Goal: Communication & Community: Answer question/provide support

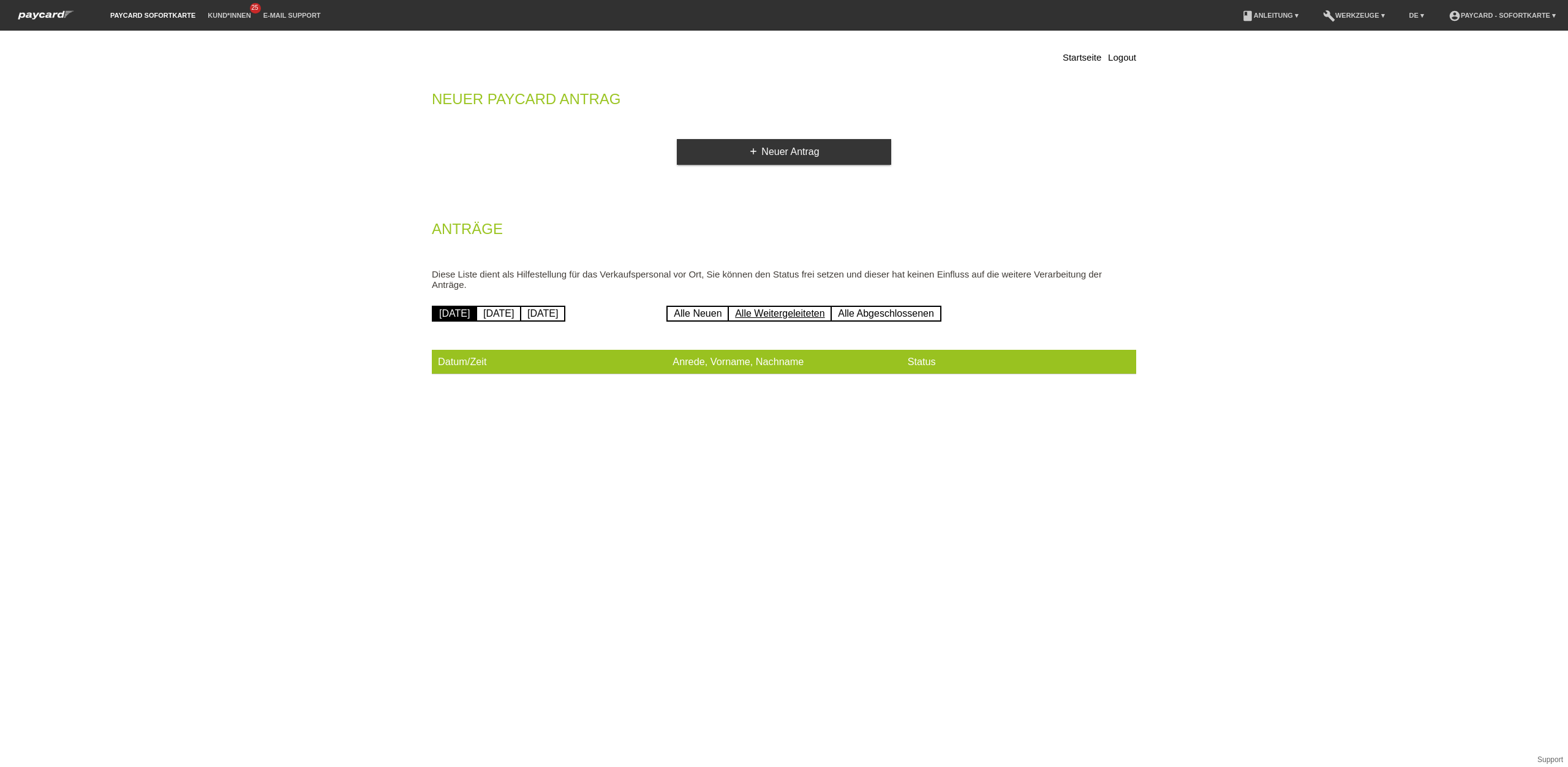
click at [778, 311] on link "Alle Weitergeleiteten" at bounding box center [780, 314] width 104 height 16
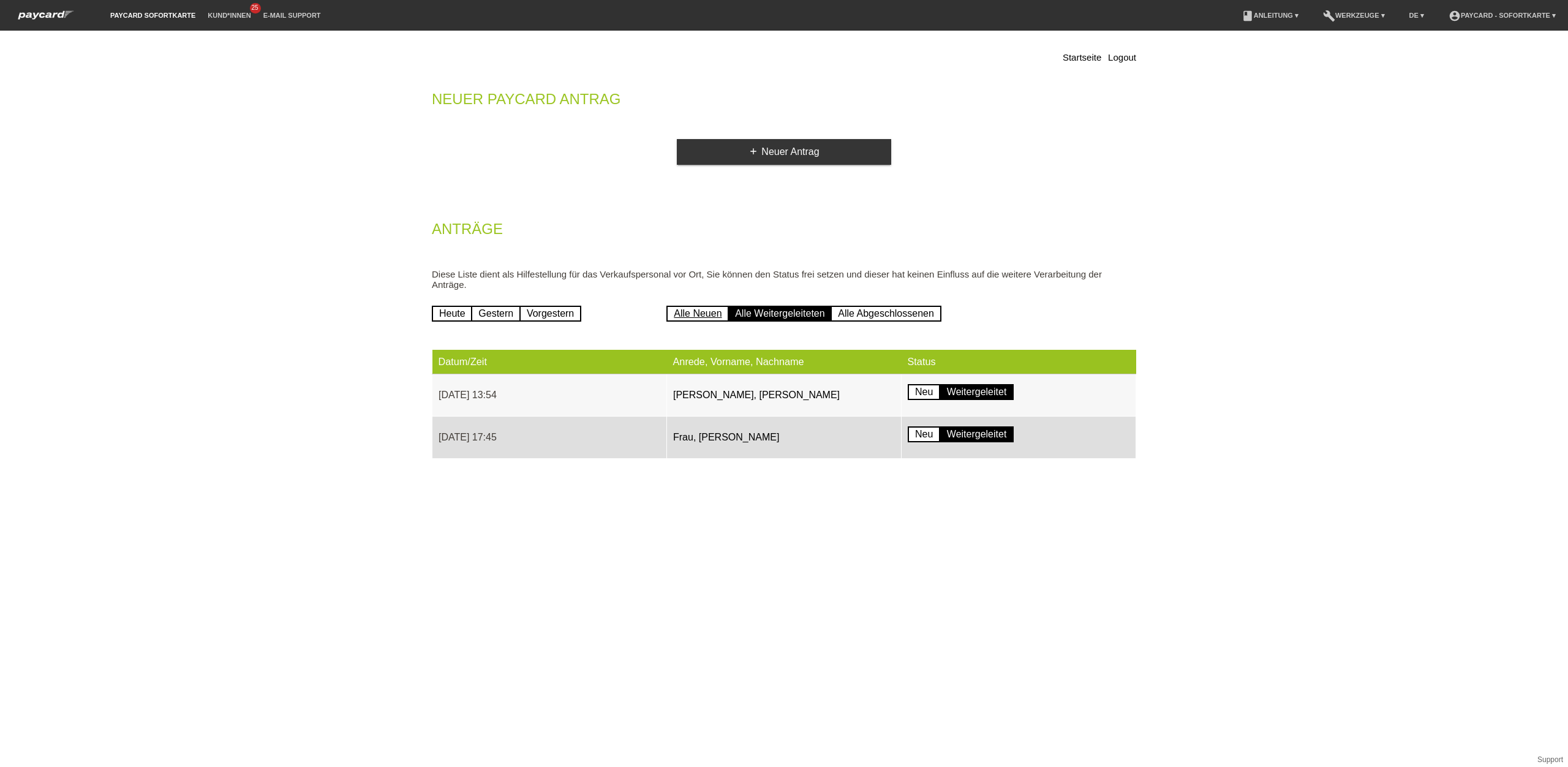
click at [695, 306] on link "Alle Neuen" at bounding box center [697, 314] width 62 height 16
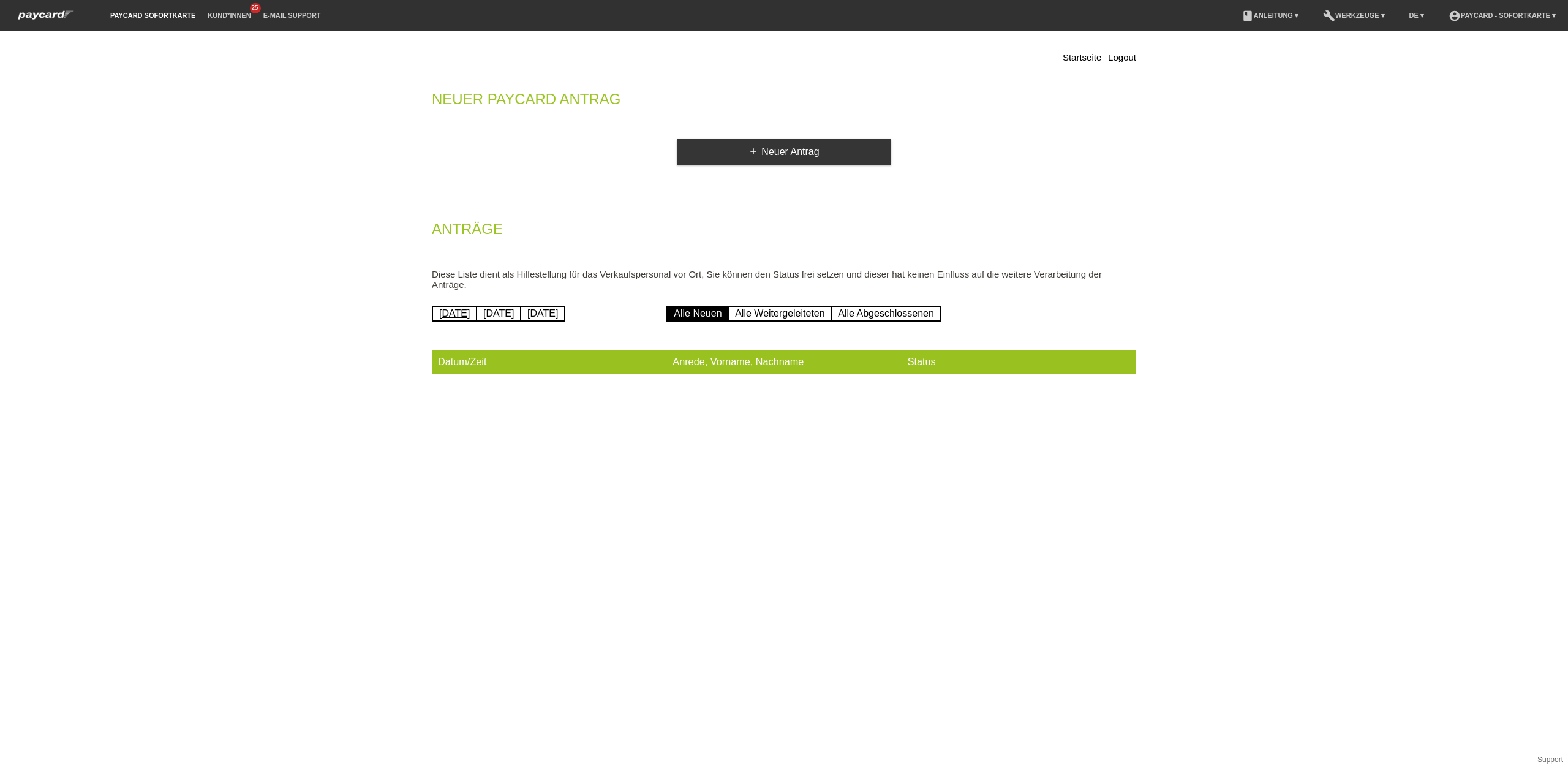
click at [457, 306] on link "Heute" at bounding box center [455, 314] width 45 height 16
click at [710, 308] on link "Alle Neuen" at bounding box center [697, 314] width 62 height 16
click at [791, 308] on link "Alle Weitergeleiteten" at bounding box center [780, 314] width 104 height 16
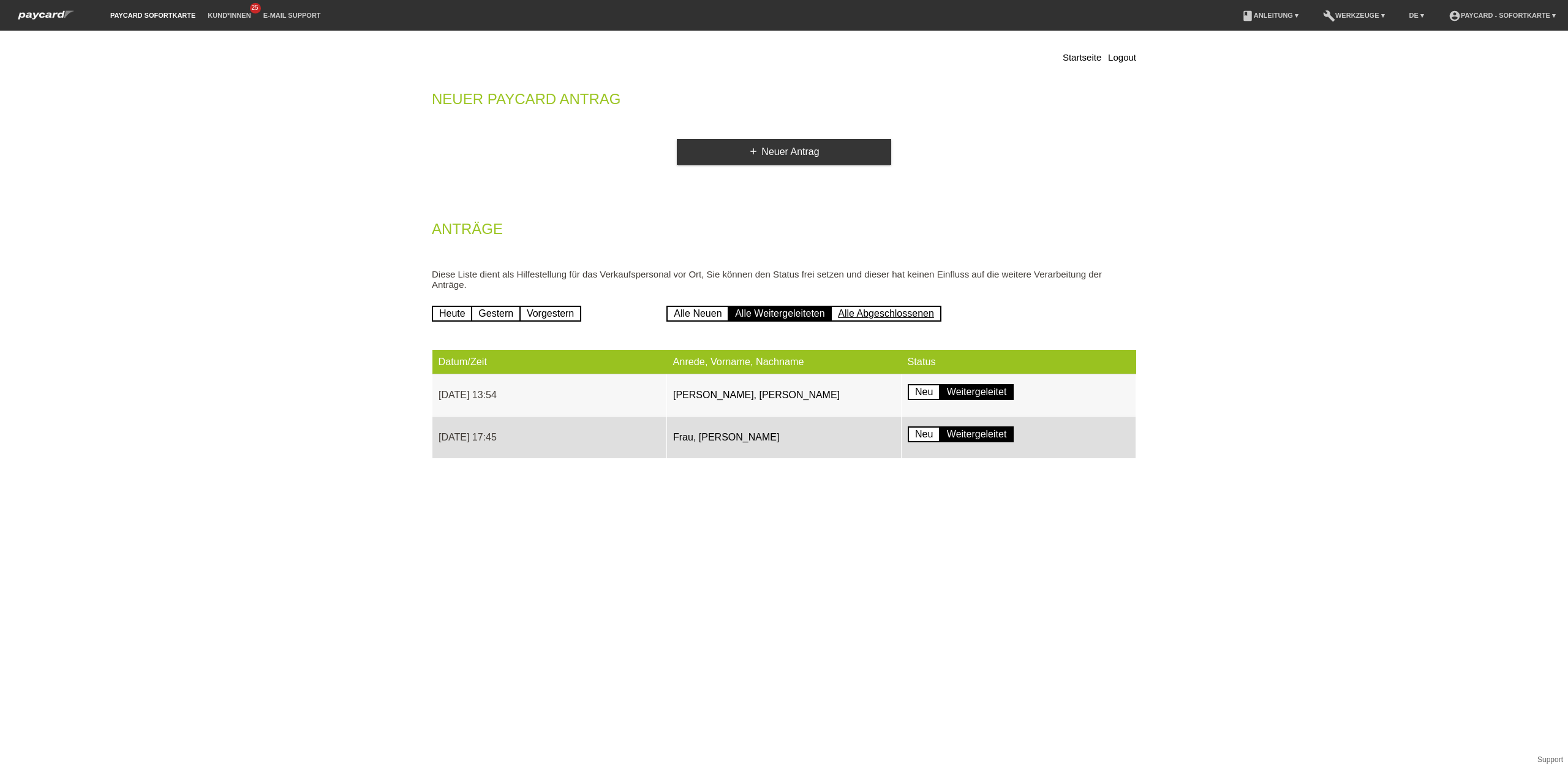
click at [912, 306] on link "Alle Abgeschlossenen" at bounding box center [885, 314] width 111 height 16
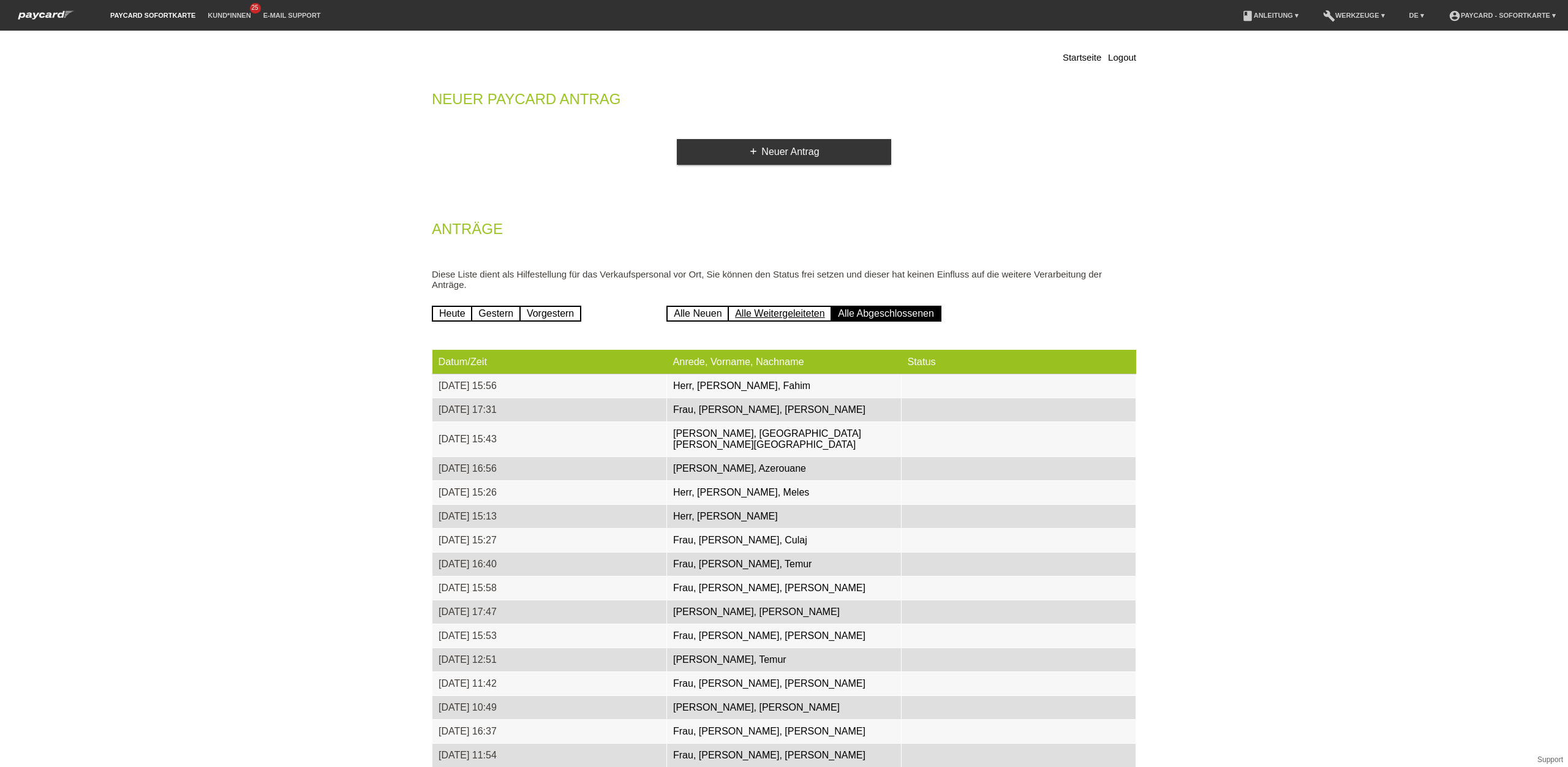
click at [776, 310] on link "Alle Weitergeleiteten" at bounding box center [780, 314] width 104 height 16
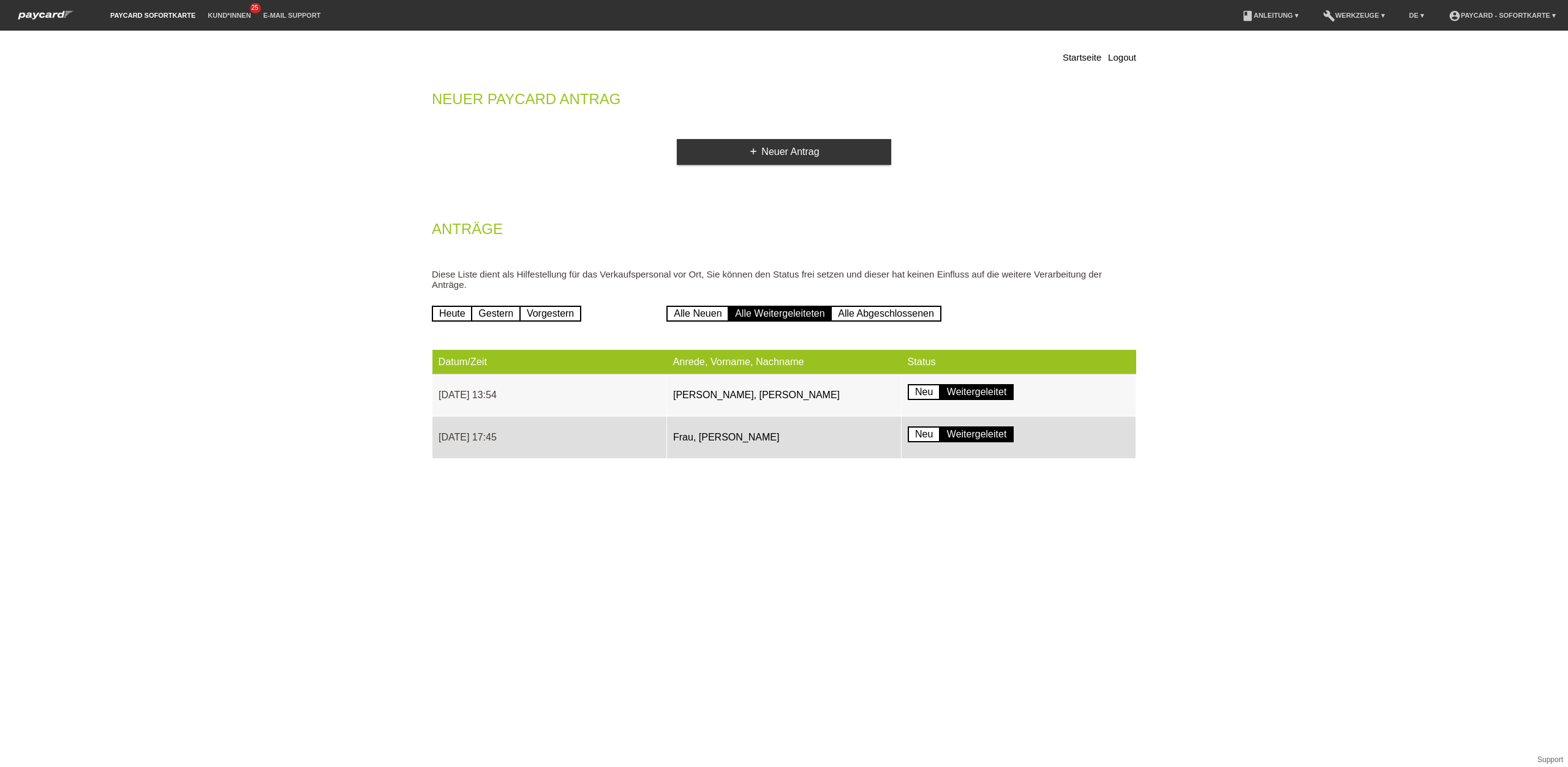
click at [230, 19] on li "Kund*innen 25" at bounding box center [229, 15] width 55 height 32
click at [232, 16] on link "Kund*innen" at bounding box center [229, 15] width 55 height 7
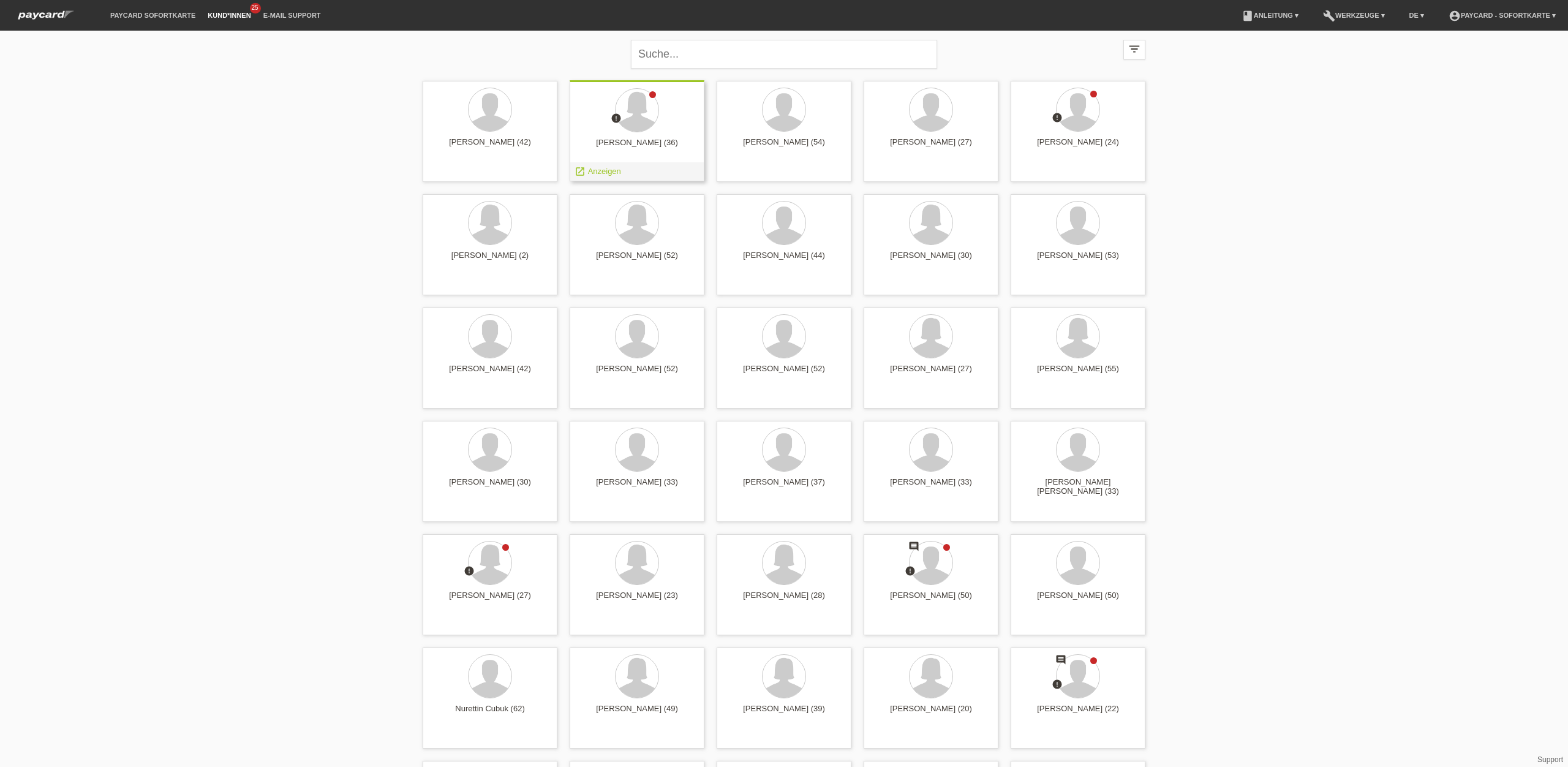
click at [650, 148] on div "Fatma Abdualqadee (36)" at bounding box center [637, 148] width 116 height 19
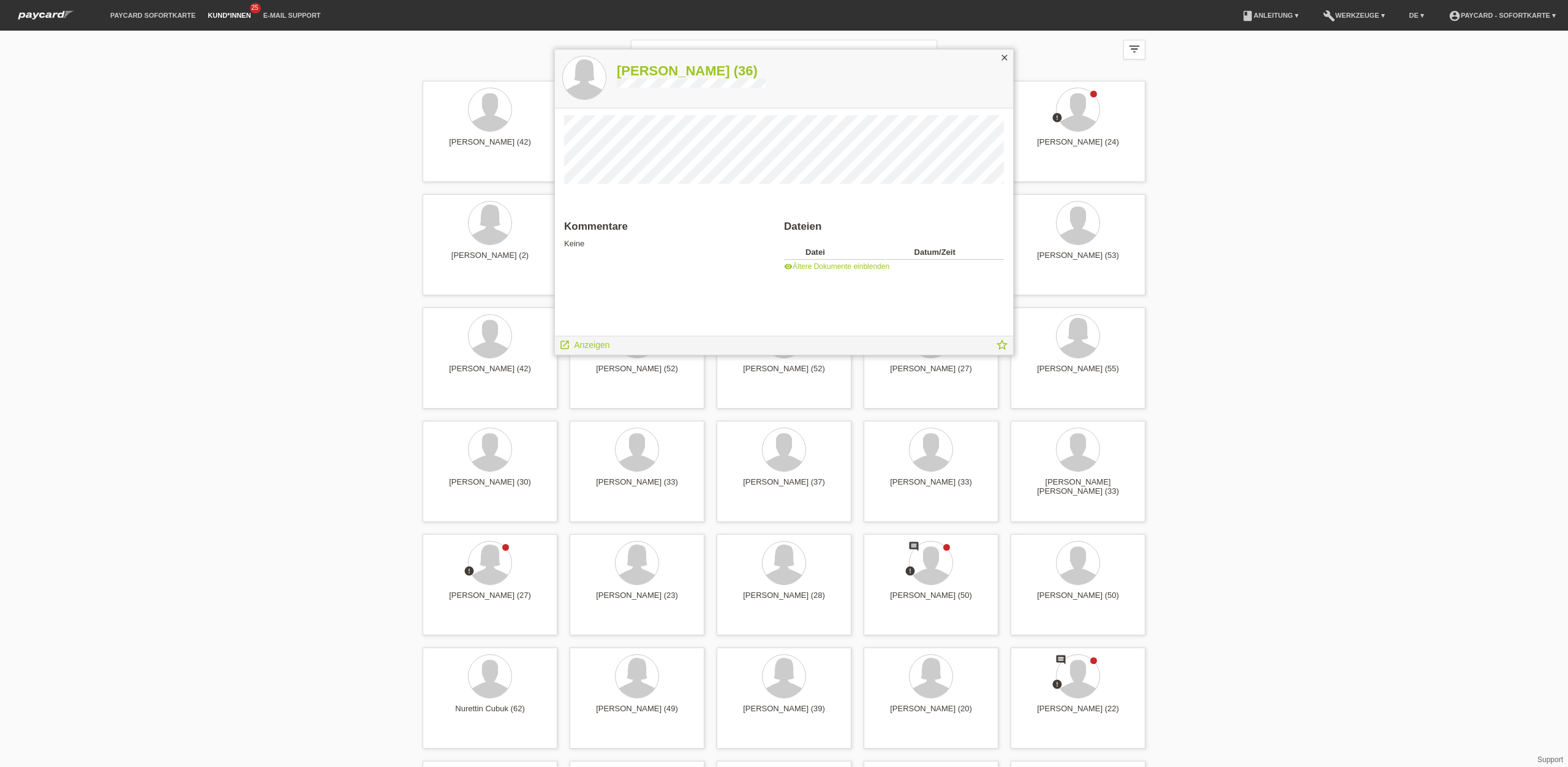
click at [834, 265] on link "visibility Ältere Dokumente einblenden" at bounding box center [837, 267] width 105 height 9
click at [843, 274] on span "17574948387298654921749262352078.jpg" at bounding box center [882, 270] width 154 height 9
click at [796, 270] on icon "image" at bounding box center [792, 270] width 15 height 15
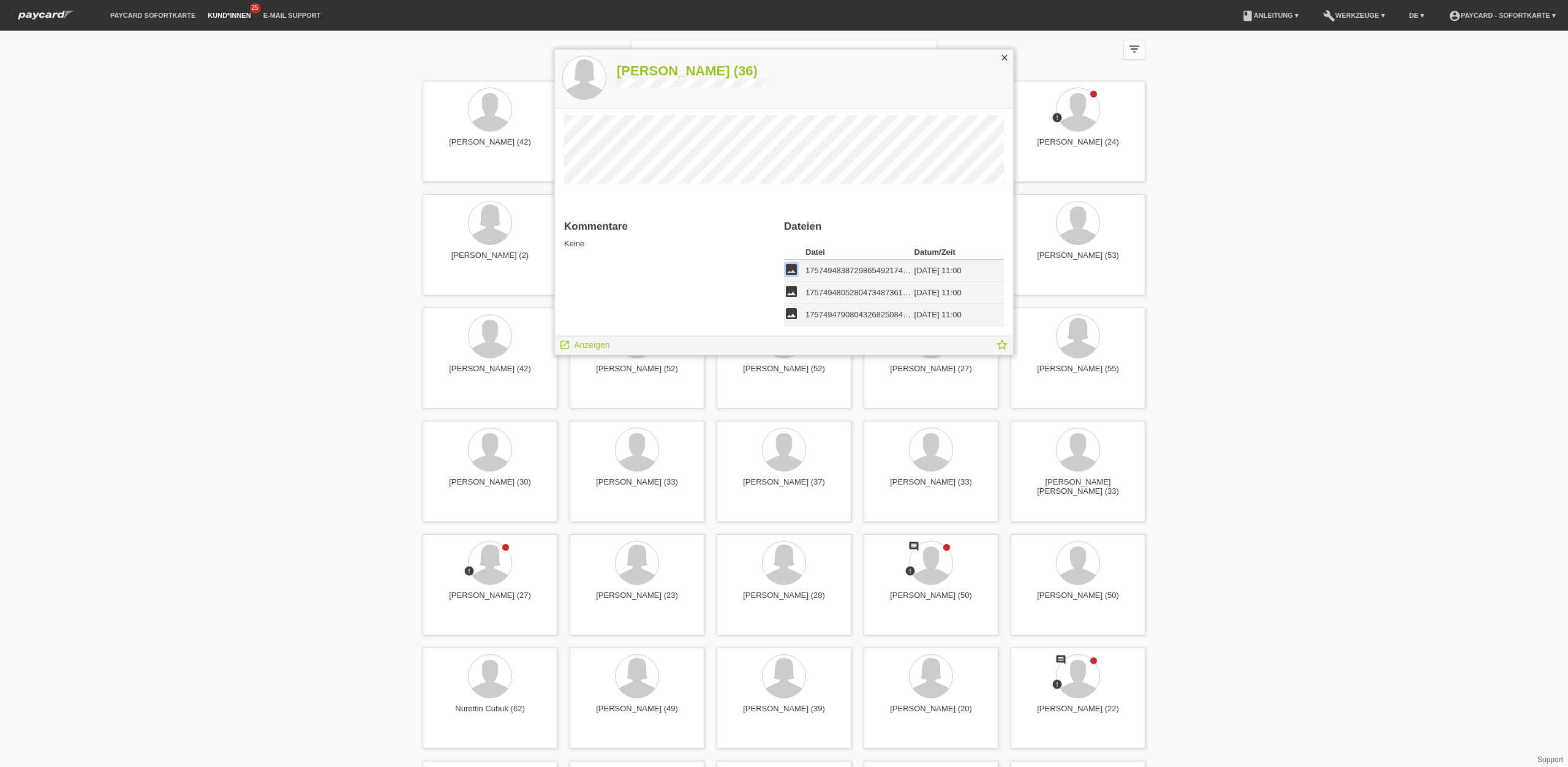
click at [796, 270] on icon "image" at bounding box center [792, 270] width 15 height 15
click at [952, 352] on div "launch Anzeigen star_border" at bounding box center [784, 345] width 458 height 19
click at [819, 465] on div at bounding box center [784, 450] width 116 height 46
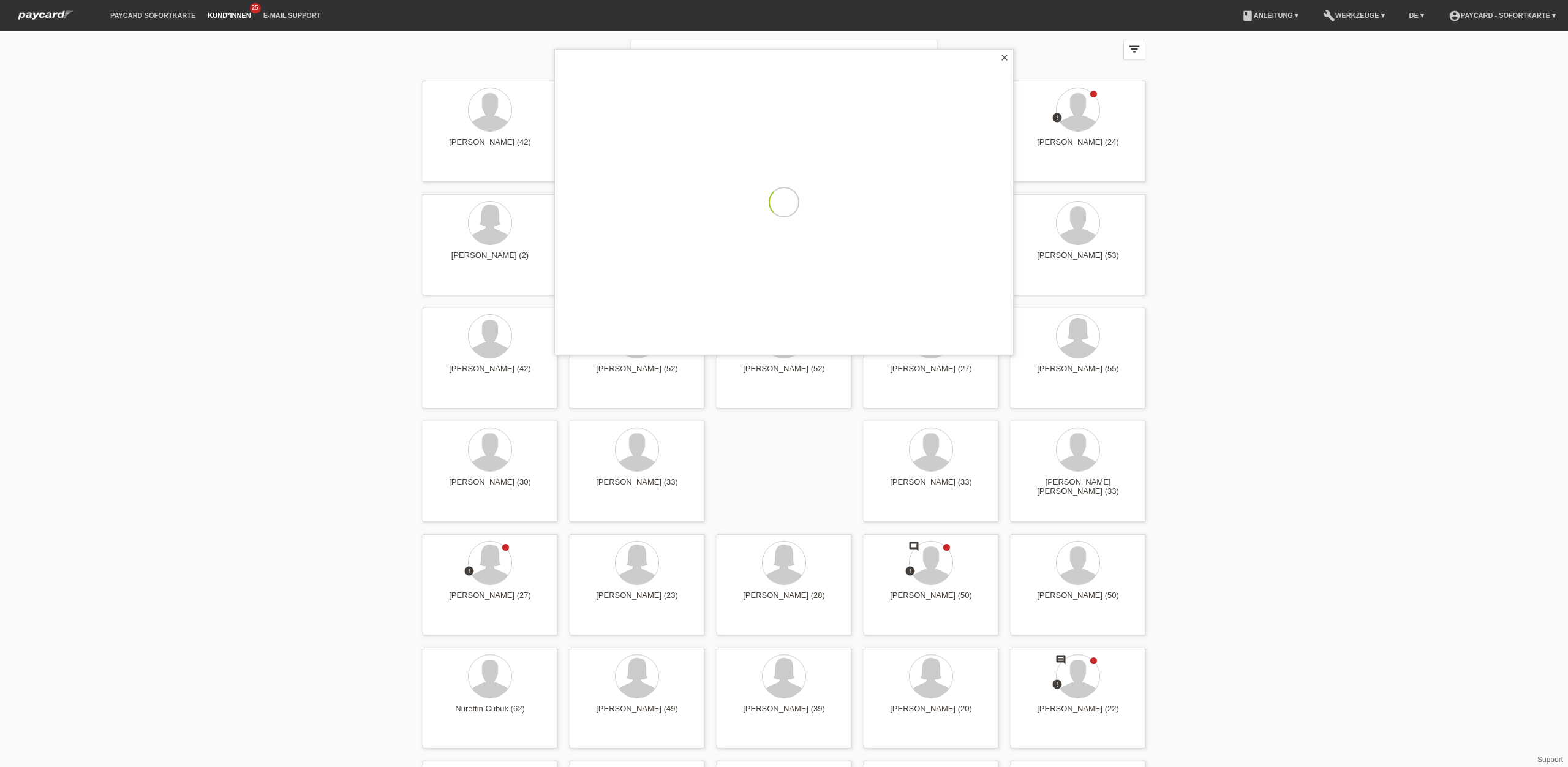
click at [878, 82] on div at bounding box center [784, 202] width 458 height 306
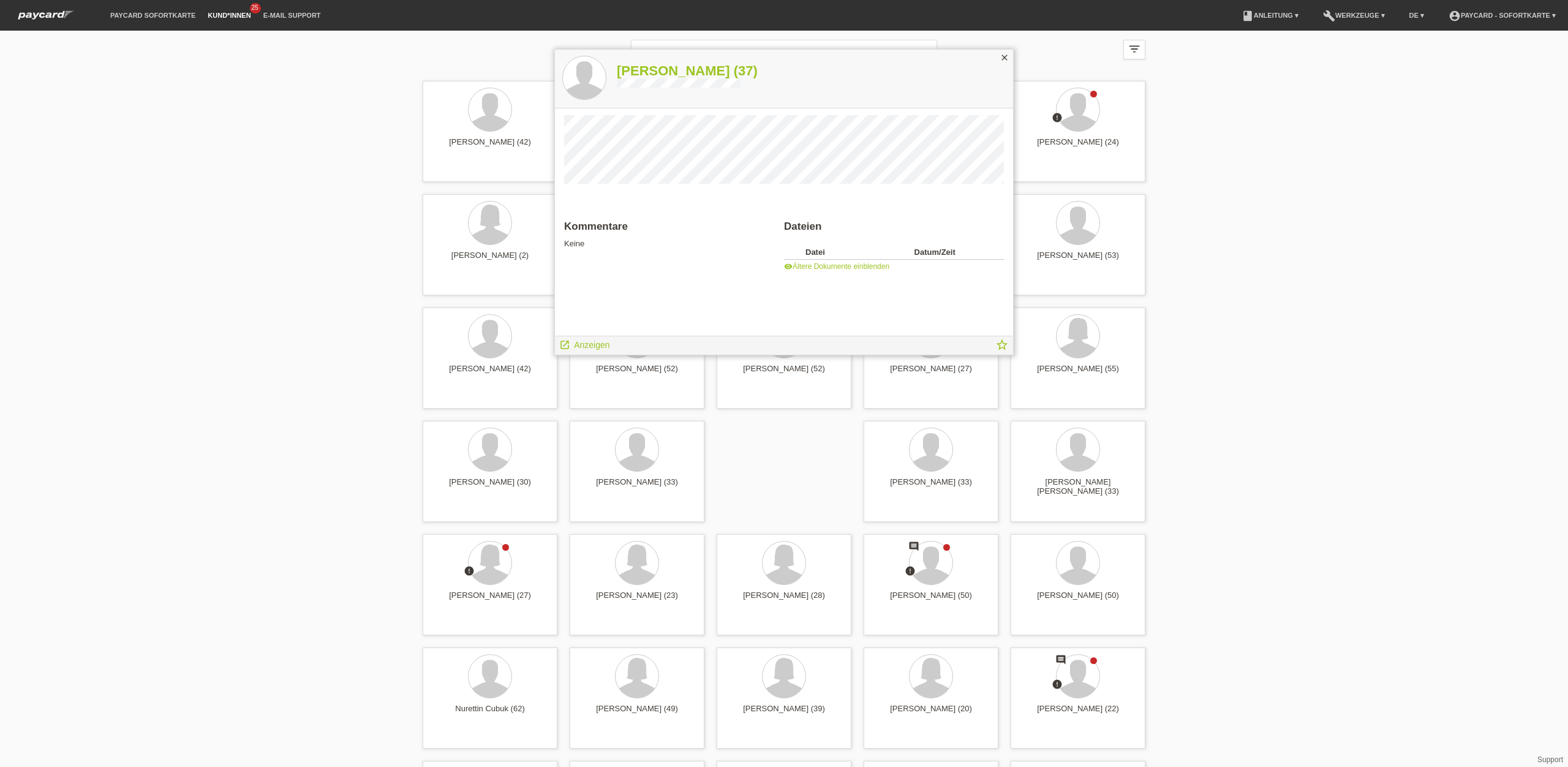
click at [1010, 58] on div "close" at bounding box center [1004, 58] width 17 height 18
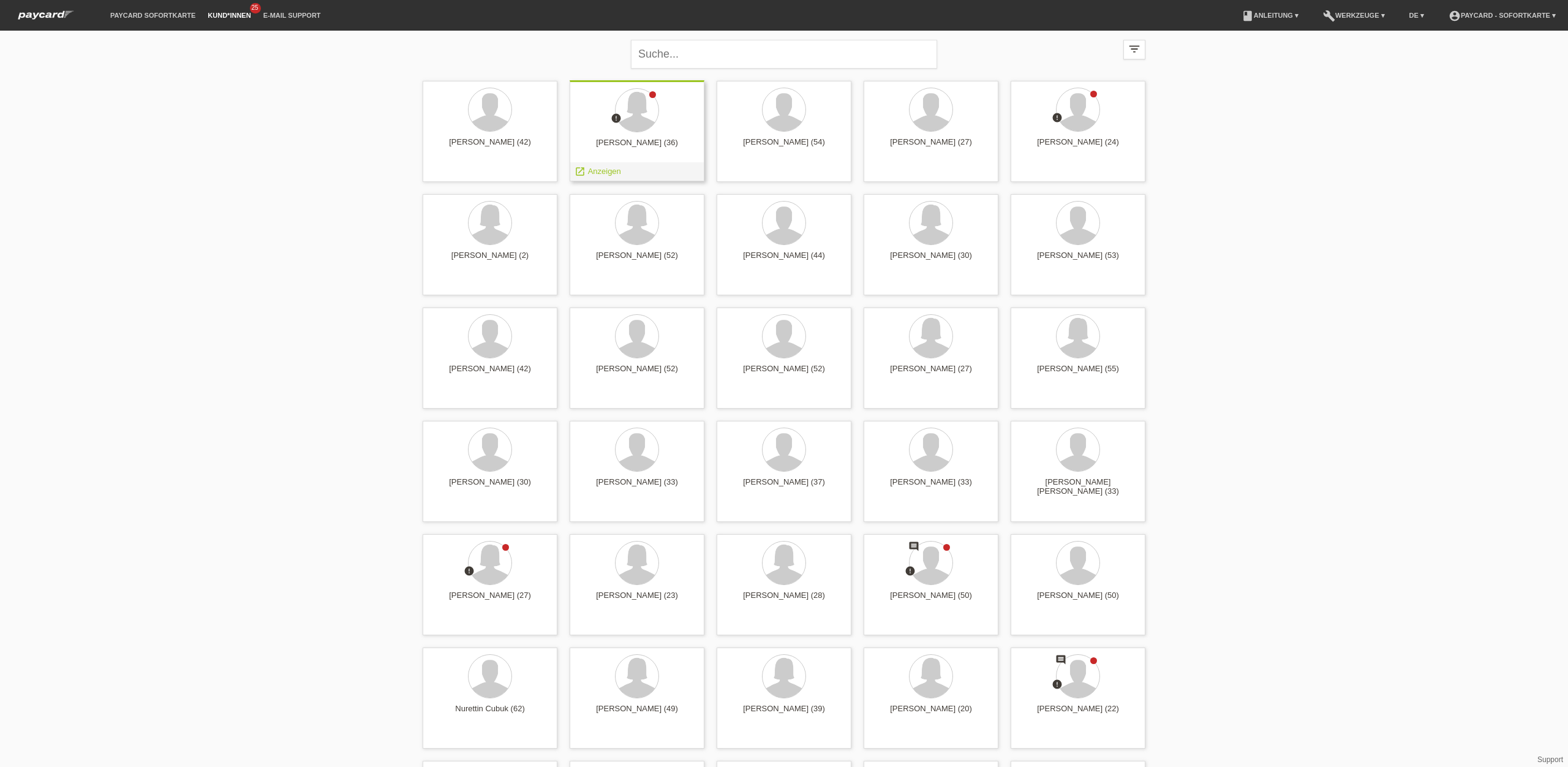
click at [649, 146] on div "Fatma Abdualqadee (36)" at bounding box center [637, 148] width 116 height 19
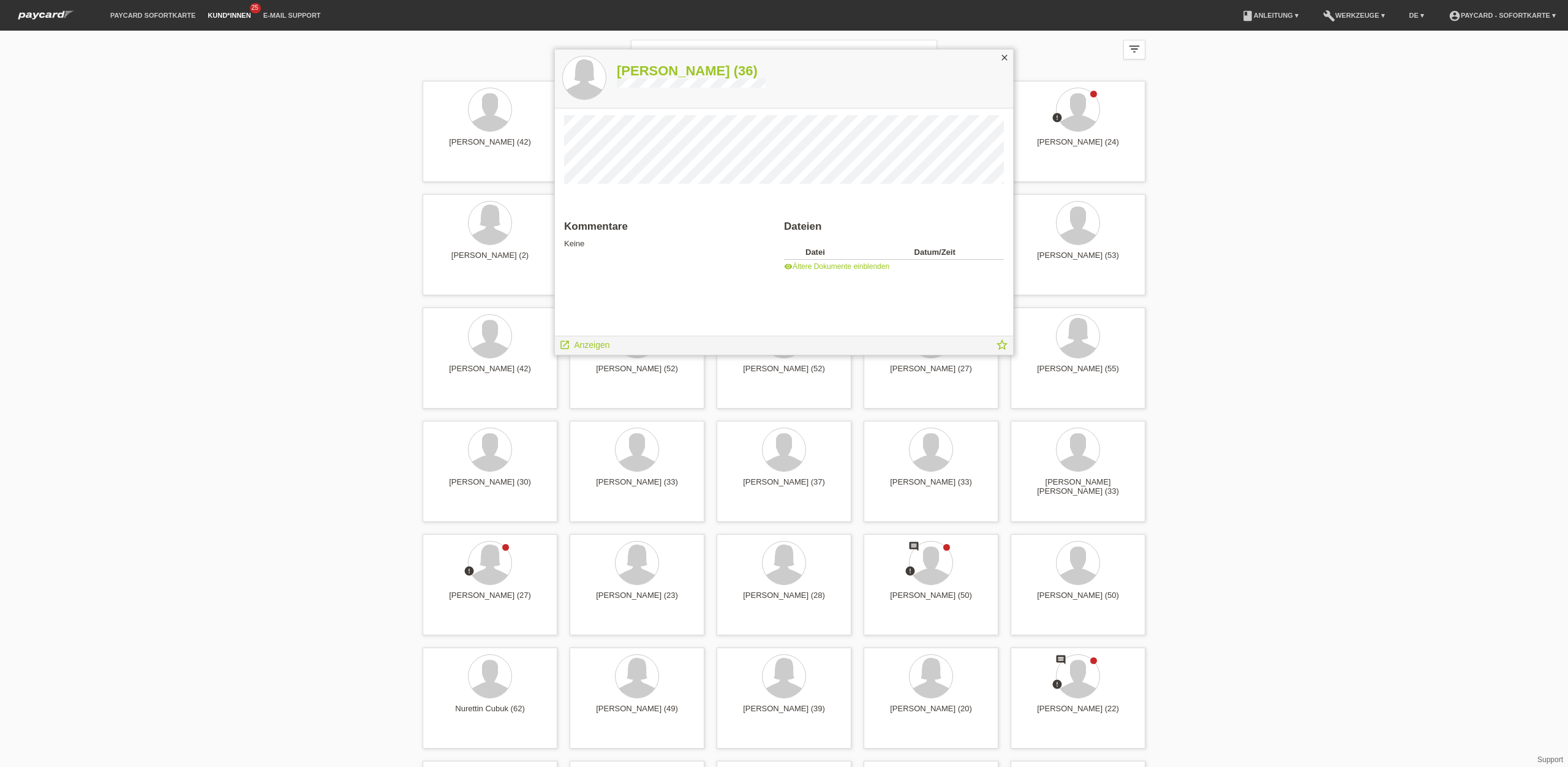
click at [859, 268] on link "visibility Ältere Dokumente einblenden" at bounding box center [837, 267] width 105 height 9
click at [785, 270] on icon "image" at bounding box center [792, 270] width 15 height 15
click at [597, 348] on span "Anzeigen" at bounding box center [591, 345] width 36 height 10
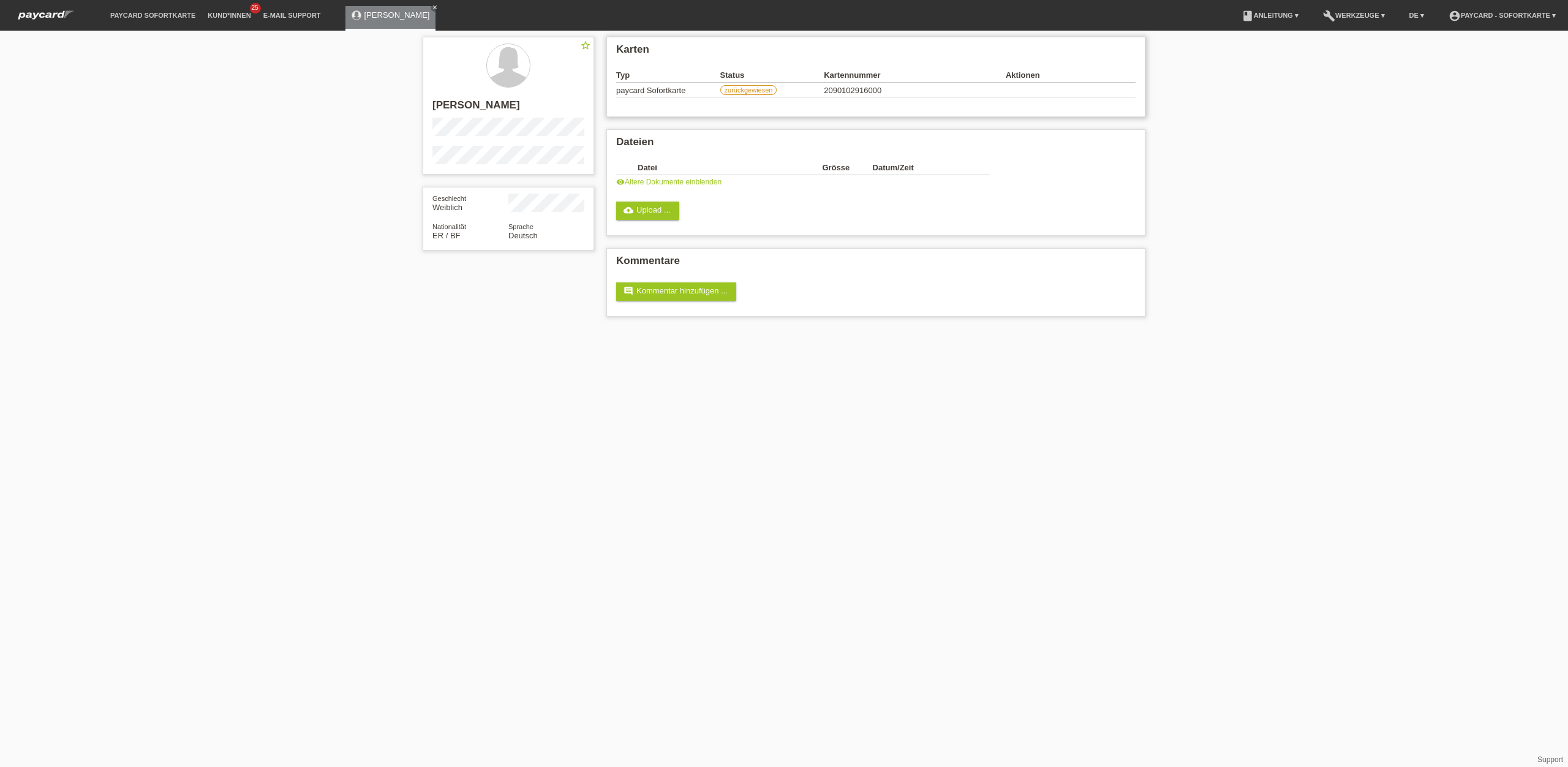
click at [758, 91] on label "zurückgewiesen" at bounding box center [749, 90] width 57 height 10
click at [653, 209] on link "cloud_upload Upload ..." at bounding box center [648, 210] width 63 height 19
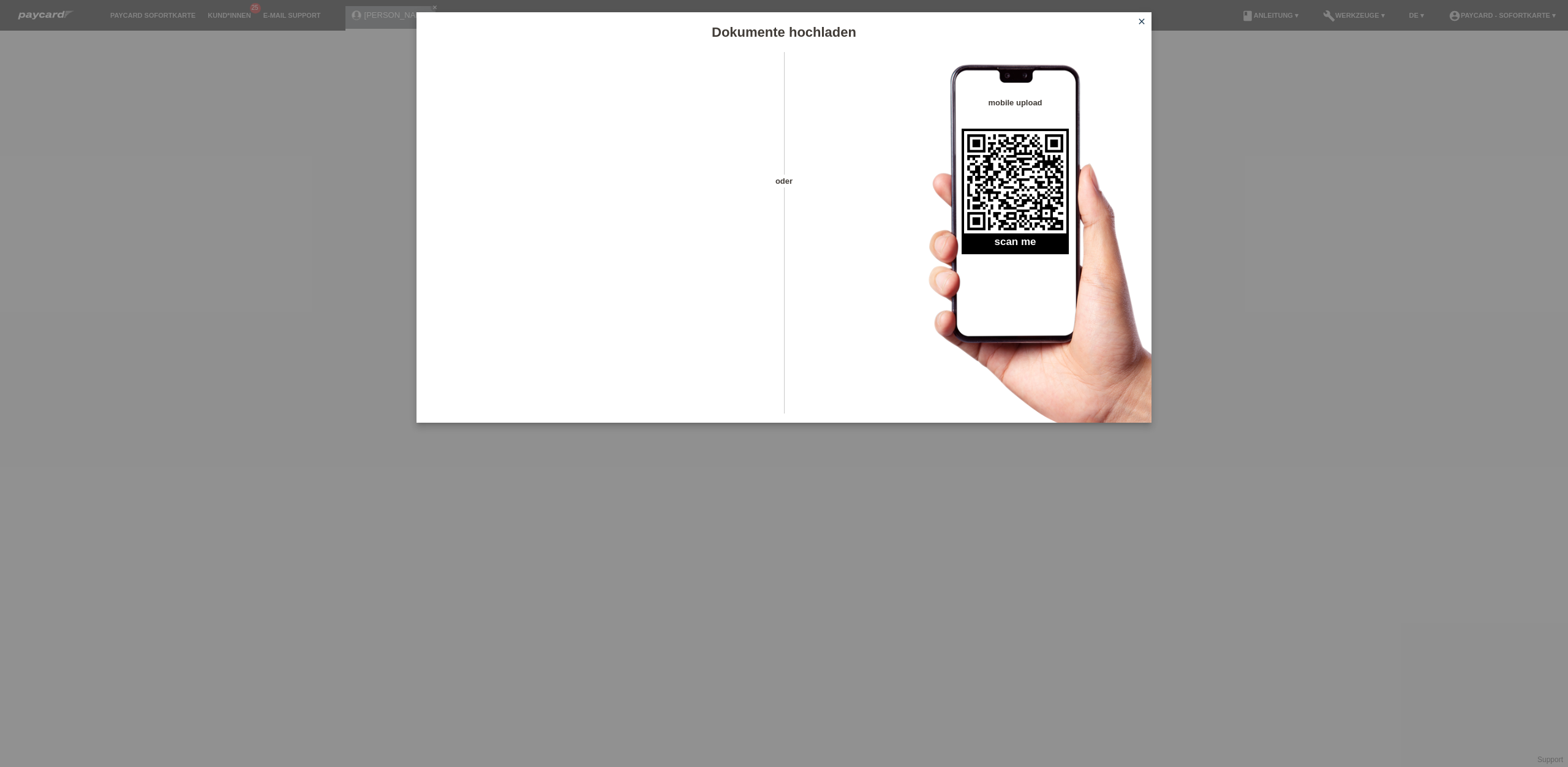
click at [873, 82] on div "oder mobile upload scan me" at bounding box center [784, 237] width 735 height 371
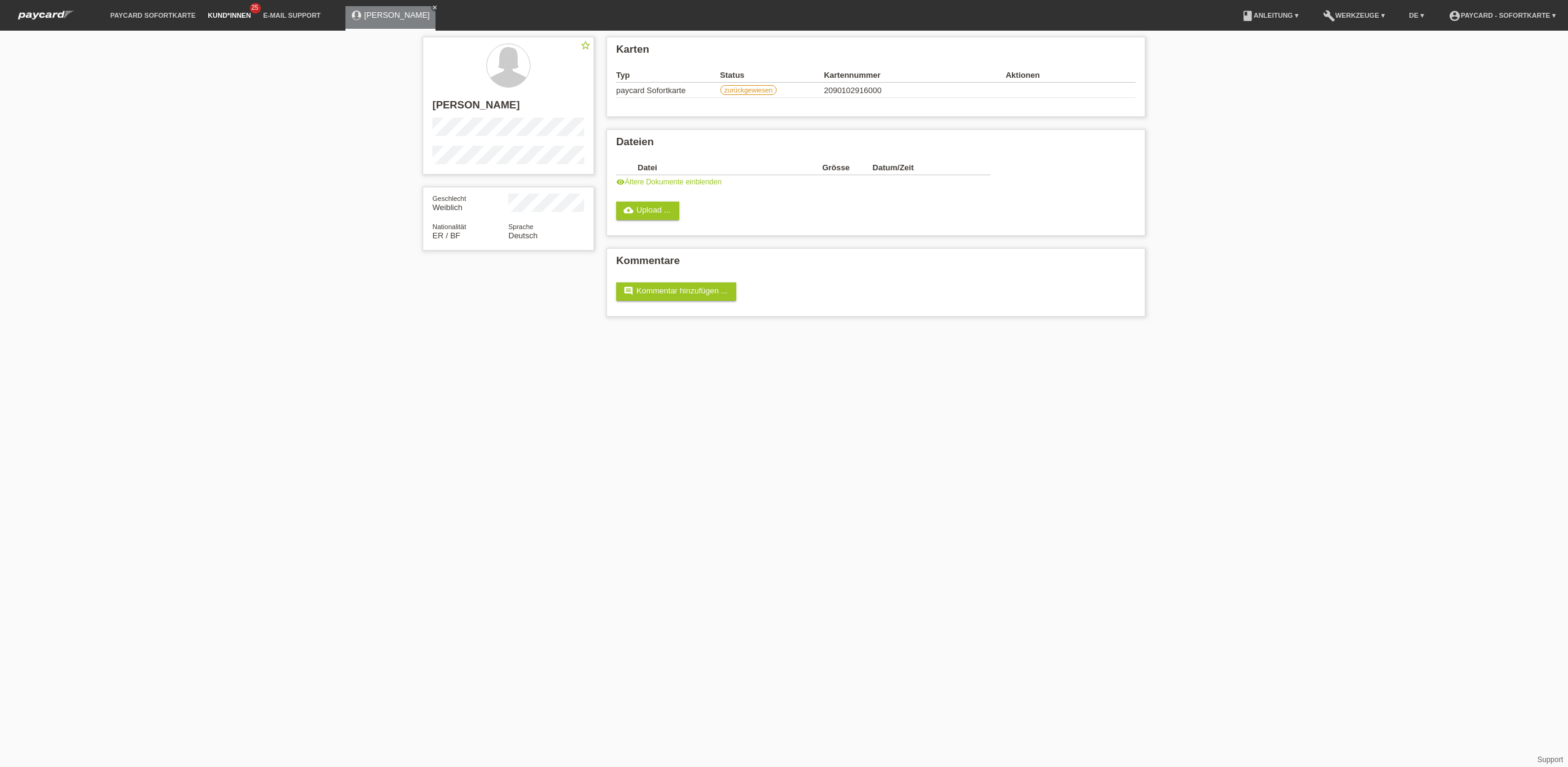
click at [241, 19] on link "Kund*innen" at bounding box center [229, 15] width 55 height 7
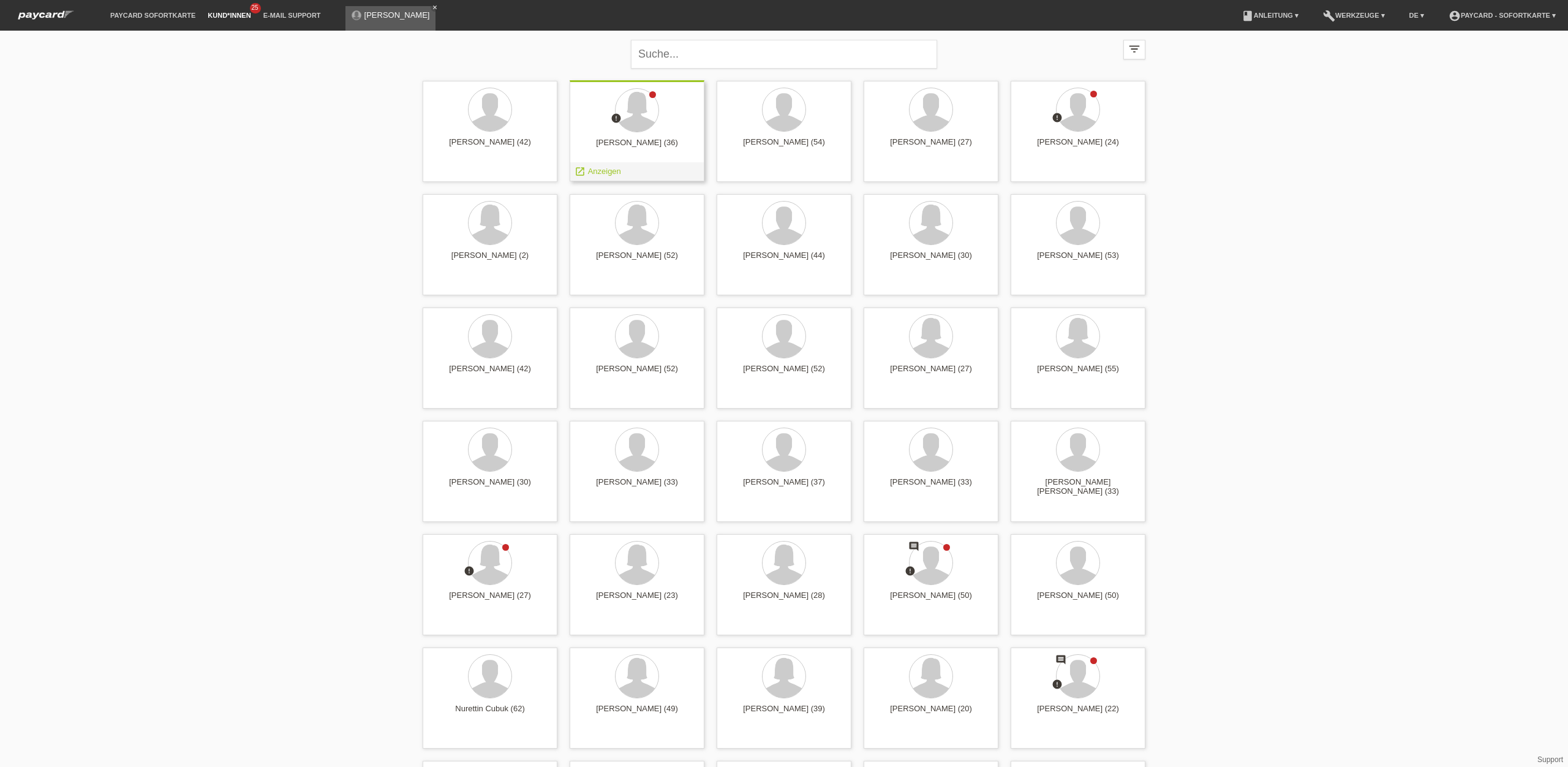
click at [656, 95] on div at bounding box center [637, 111] width 116 height 46
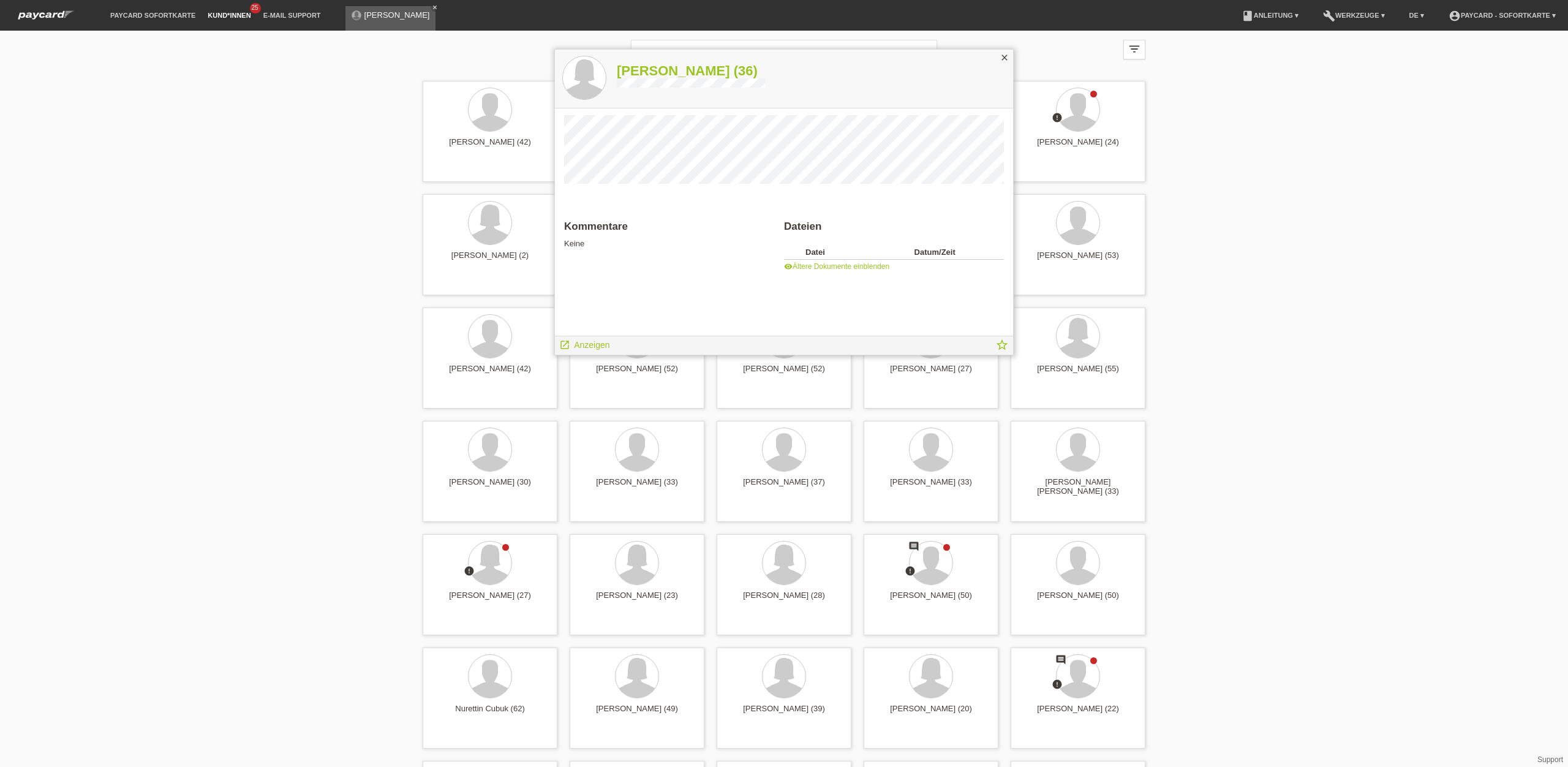
click at [830, 268] on link "visibility Ältere Dokumente einblenden" at bounding box center [837, 267] width 105 height 9
click at [679, 64] on h1 "Fatma Abdualqadee (36)" at bounding box center [692, 70] width 149 height 15
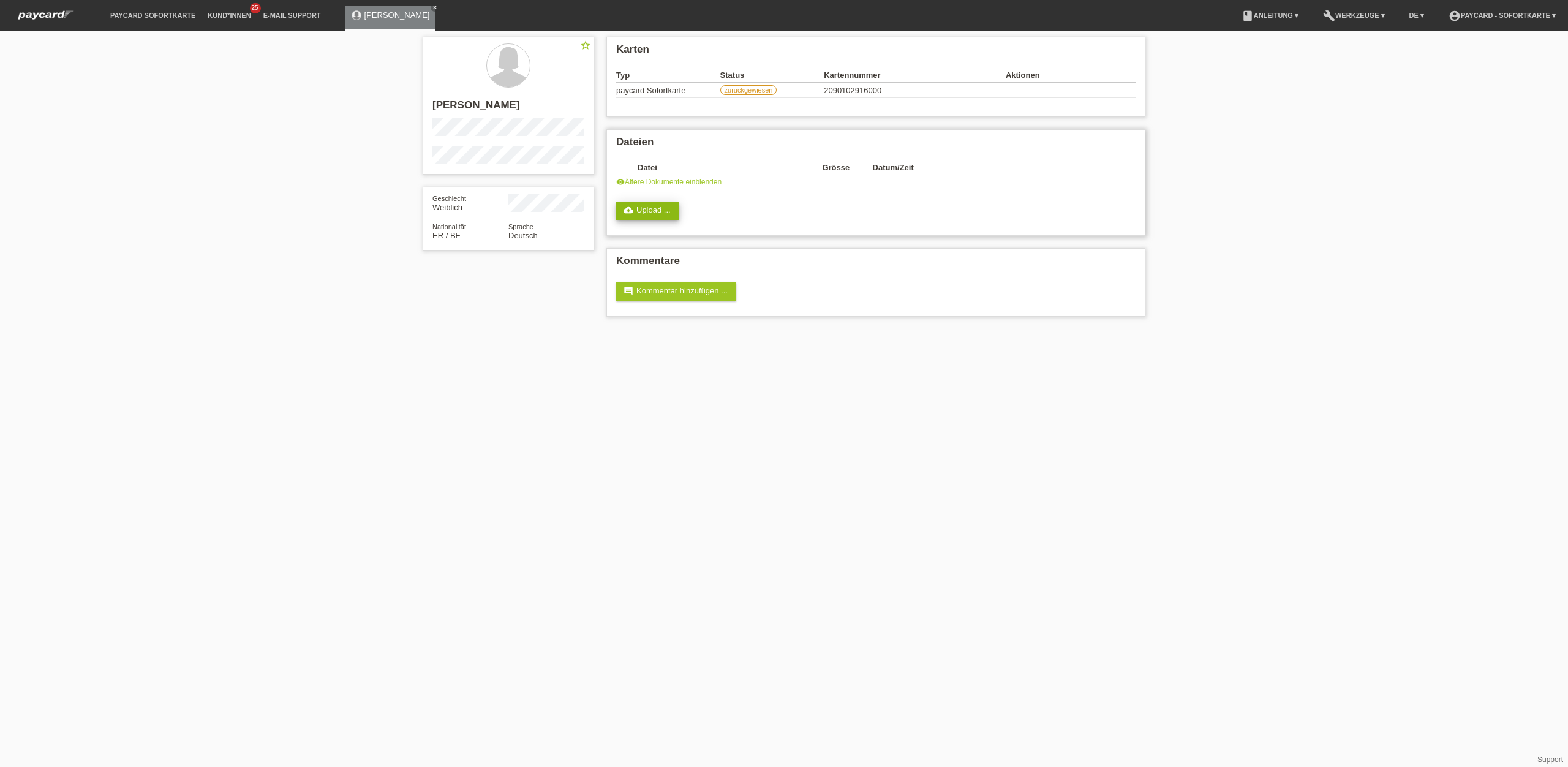
click at [657, 210] on link "cloud_upload Upload ..." at bounding box center [648, 210] width 63 height 19
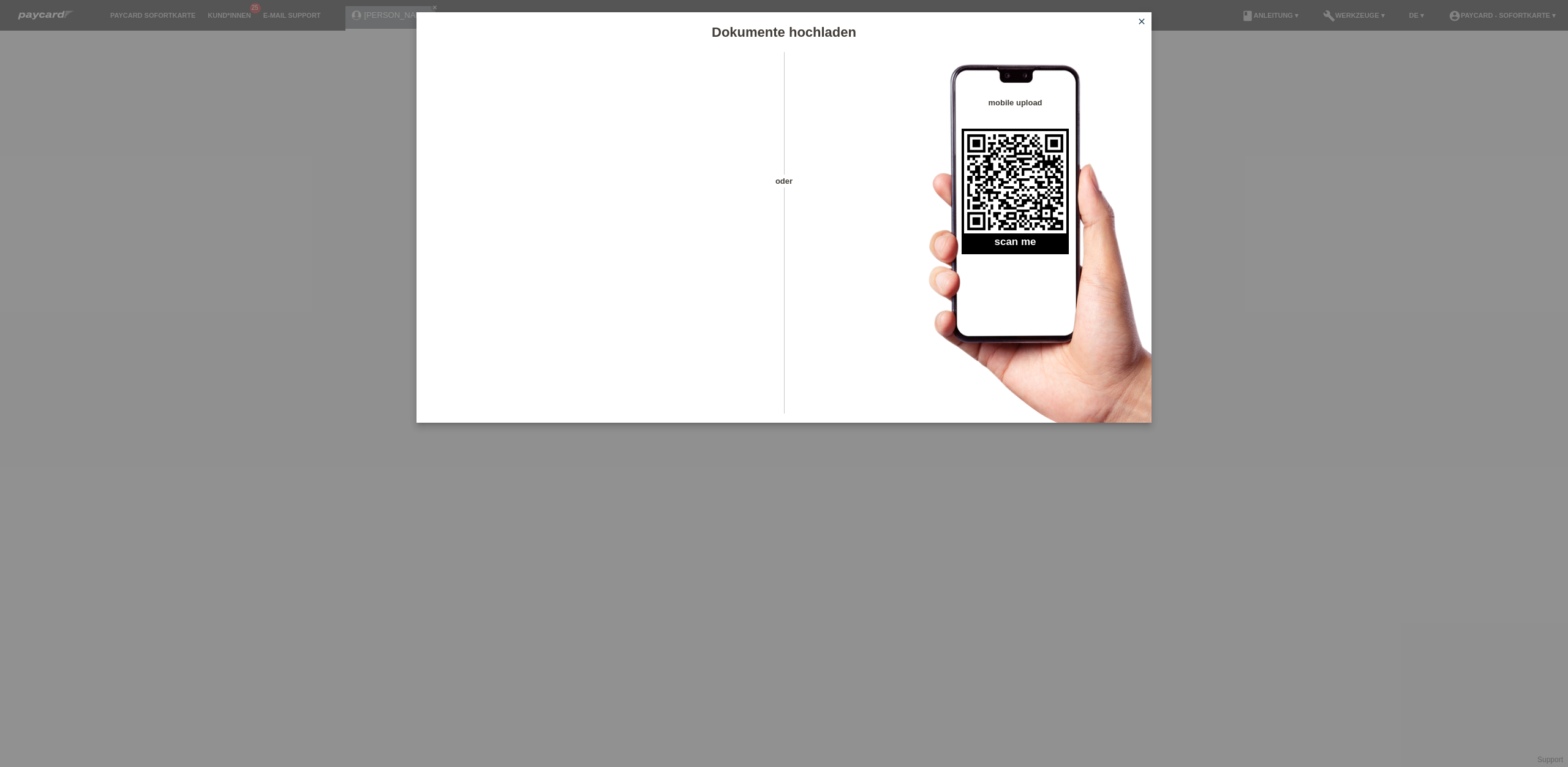
click at [1142, 23] on icon "close" at bounding box center [1141, 21] width 10 height 10
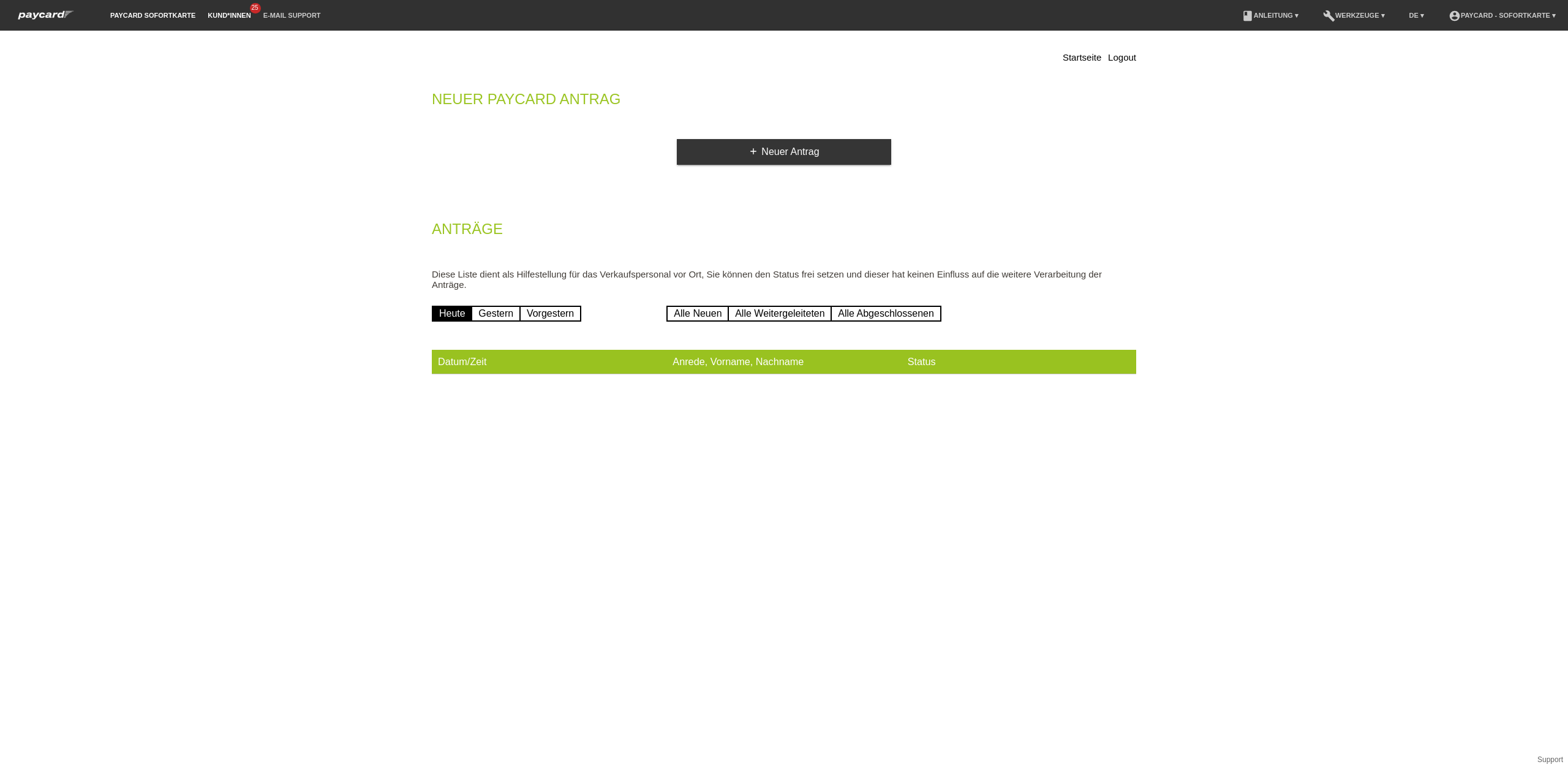
click at [225, 19] on link "Kund*innen" at bounding box center [229, 15] width 55 height 7
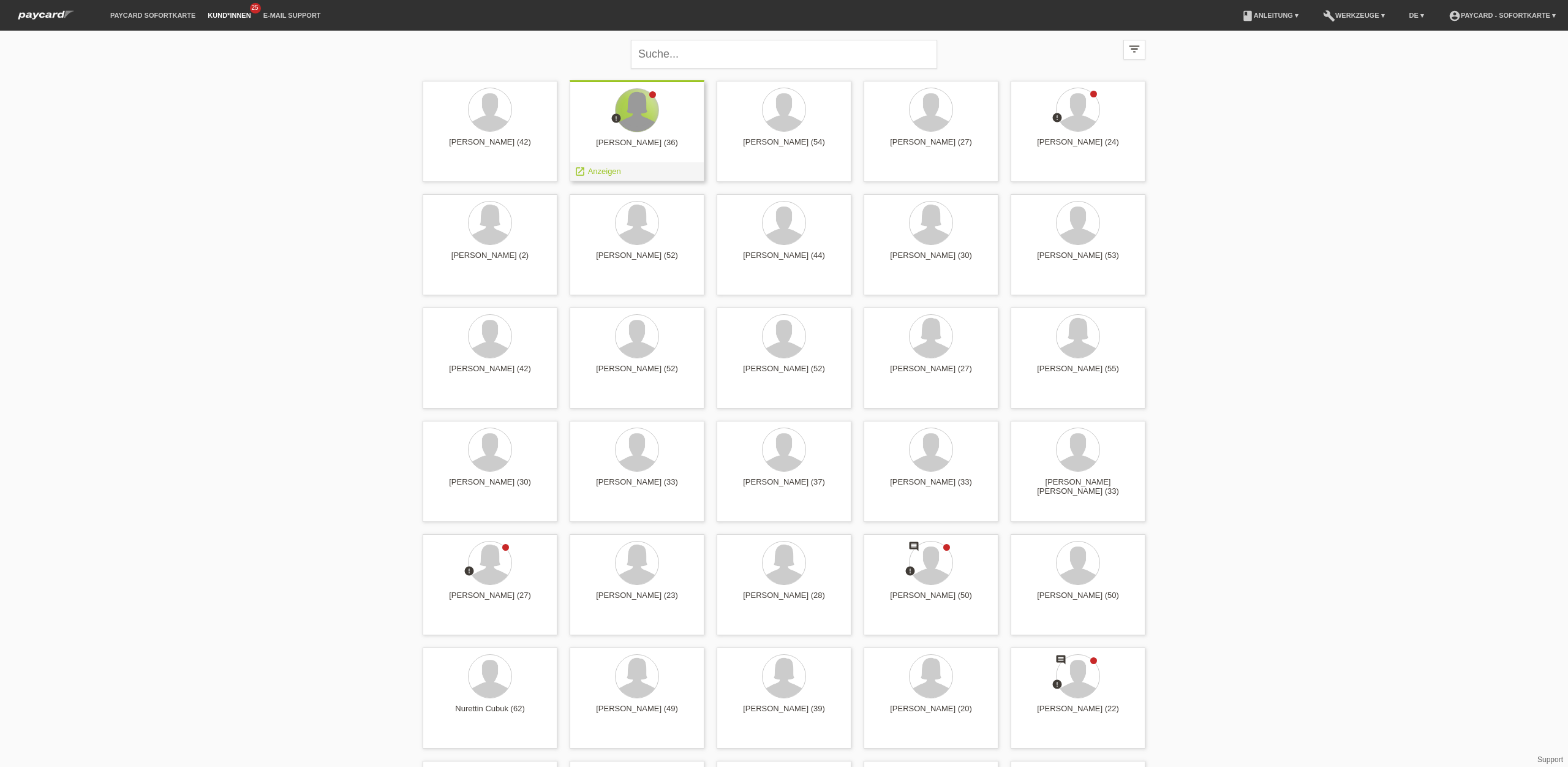
click at [631, 118] on div at bounding box center [637, 110] width 43 height 43
click at [607, 169] on span "Anzeigen" at bounding box center [604, 171] width 33 height 9
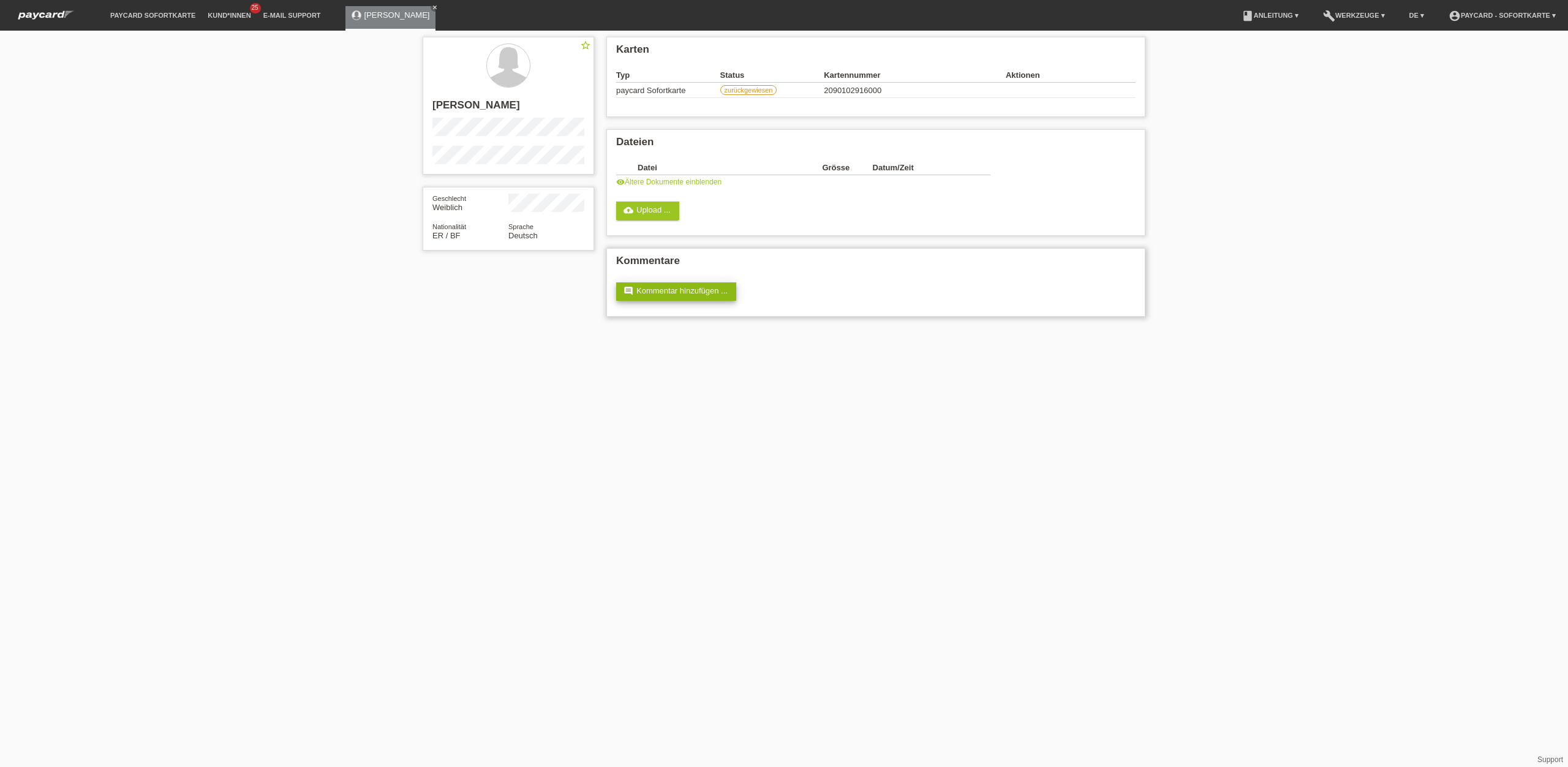
click at [717, 297] on link "comment Kommentar hinzufügen ..." at bounding box center [676, 292] width 120 height 19
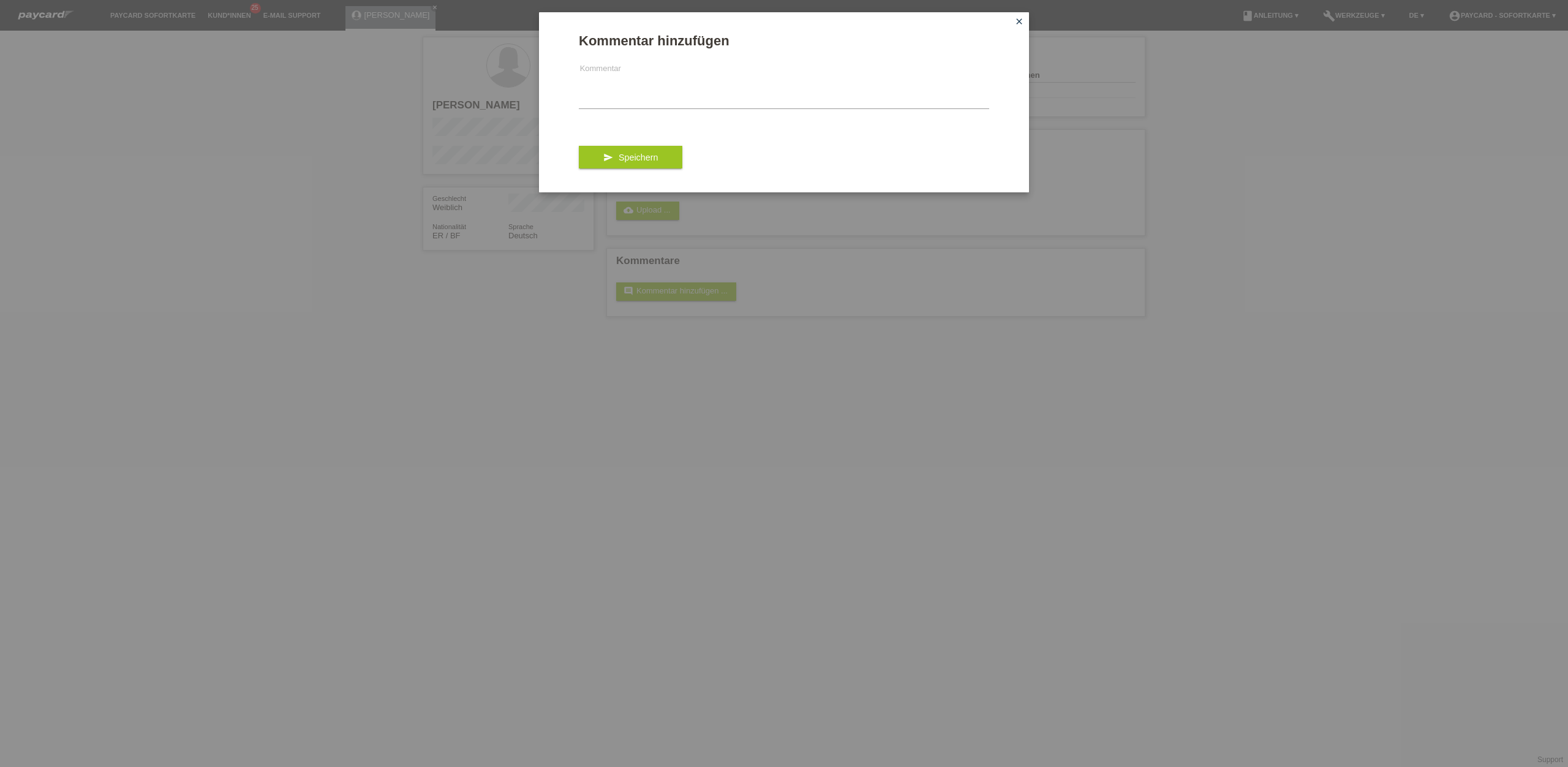
click at [674, 109] on form "Kommentar hinzufügen Kommentar send Speichern" at bounding box center [784, 112] width 410 height 159
click at [675, 100] on textarea at bounding box center [784, 85] width 410 height 47
type textarea "Hier noch einmal alle Unterschriebenen Unterlagen"
click at [615, 152] on button "send Speichern" at bounding box center [631, 157] width 103 height 23
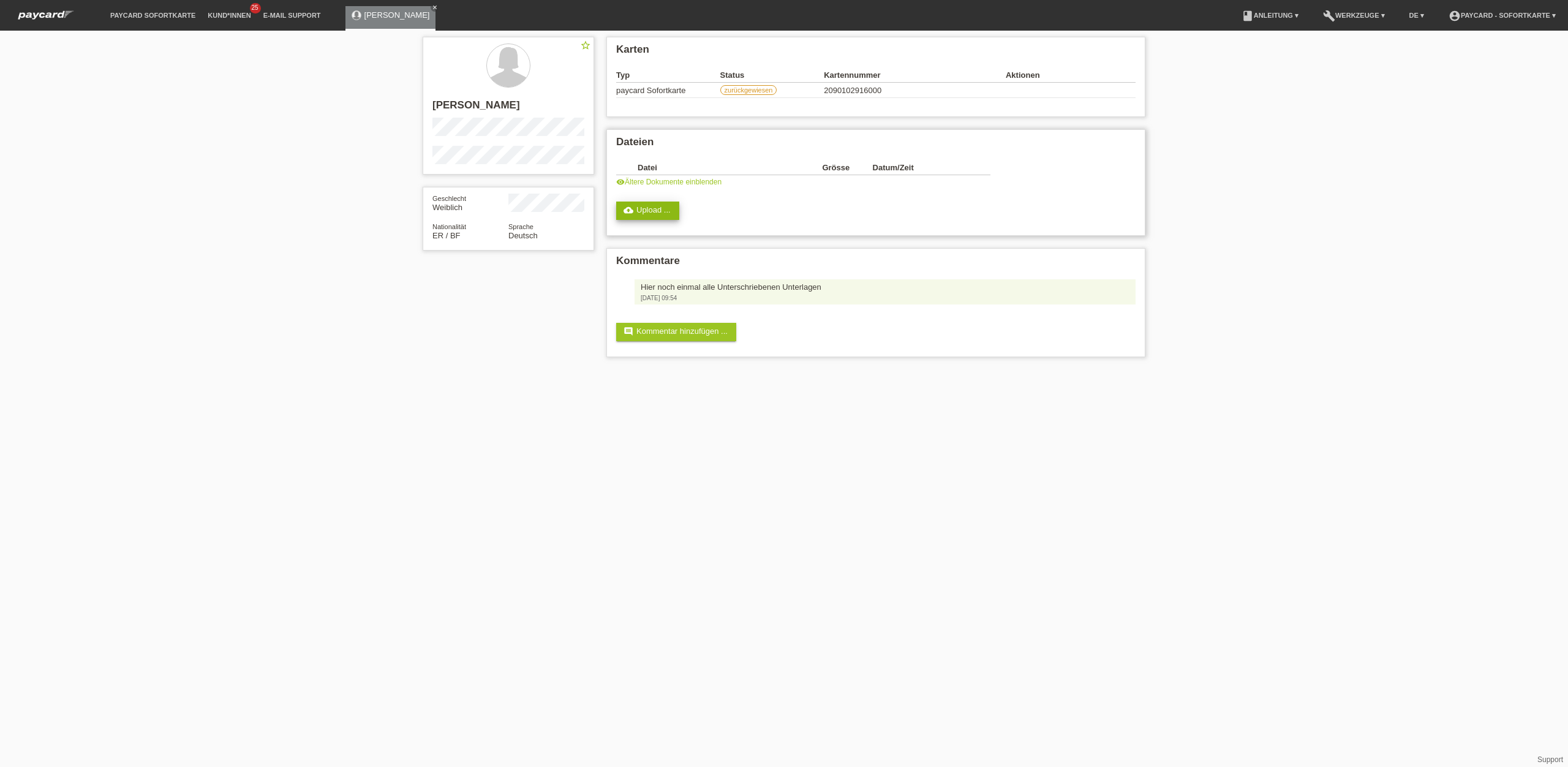
click at [645, 212] on link "cloud_upload Upload ..." at bounding box center [648, 210] width 63 height 19
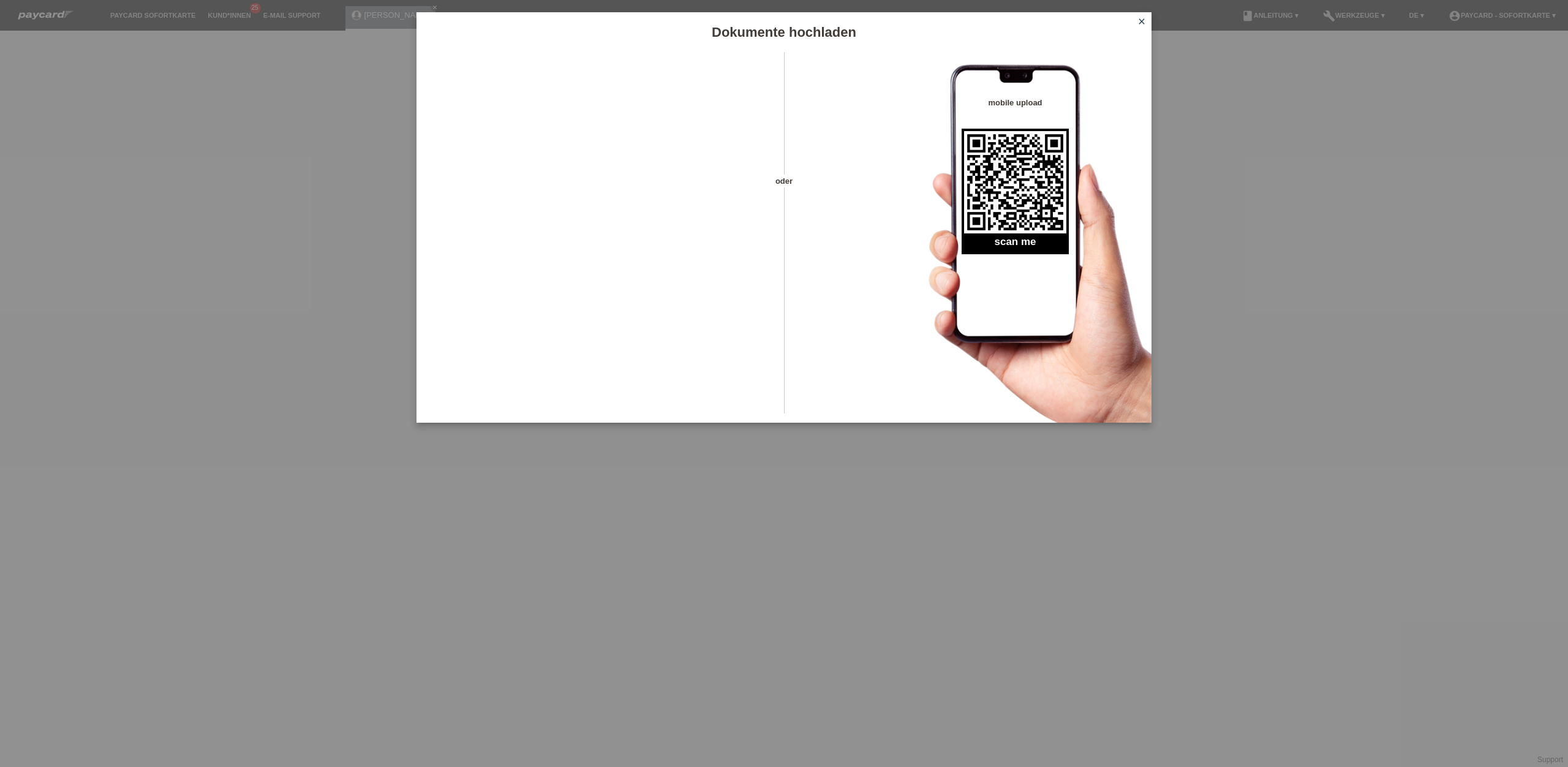
click at [1137, 23] on icon "close" at bounding box center [1141, 21] width 10 height 10
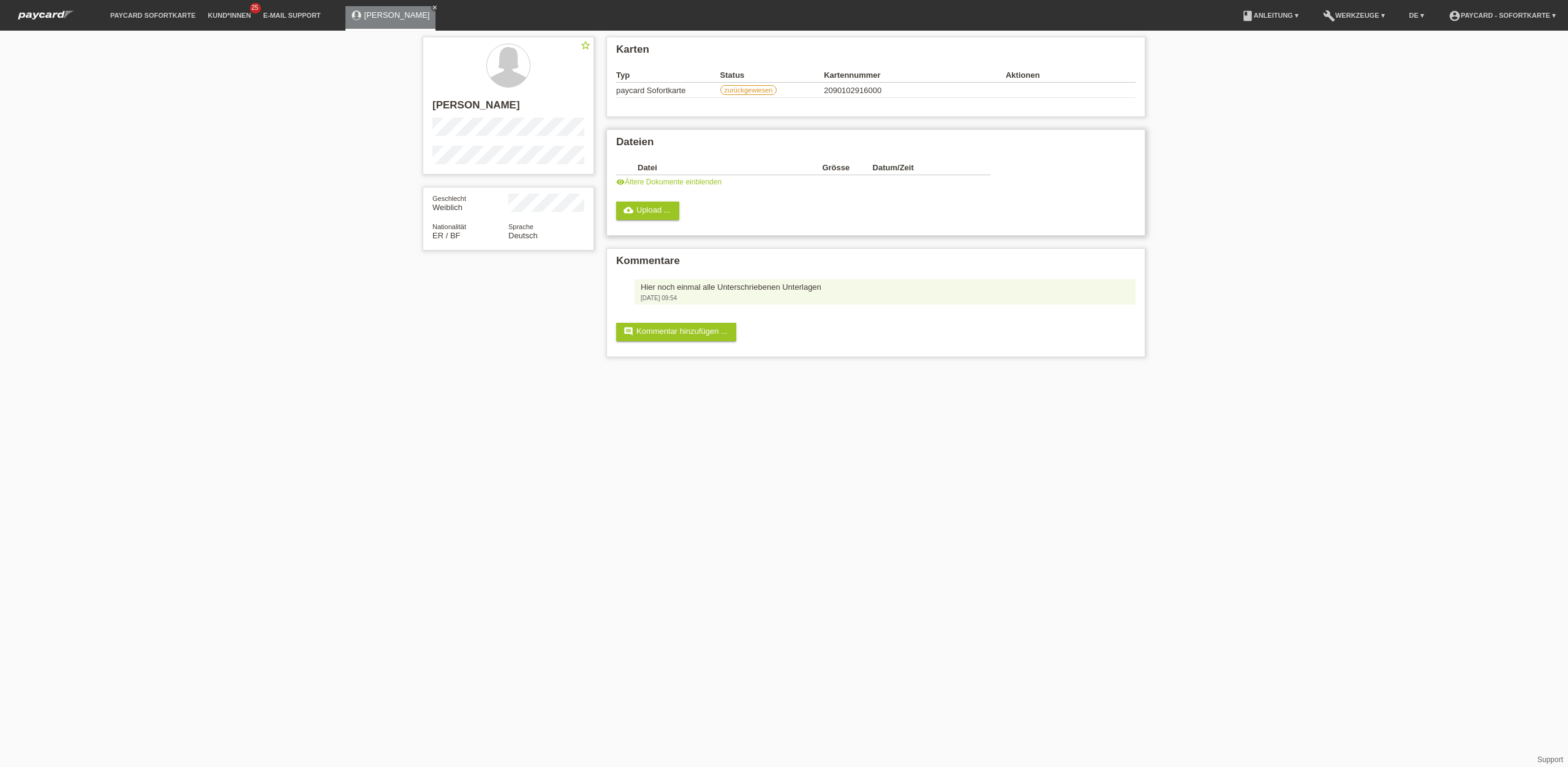
click at [671, 184] on link "visibility Ältere Dokumente einblenden" at bounding box center [669, 182] width 105 height 9
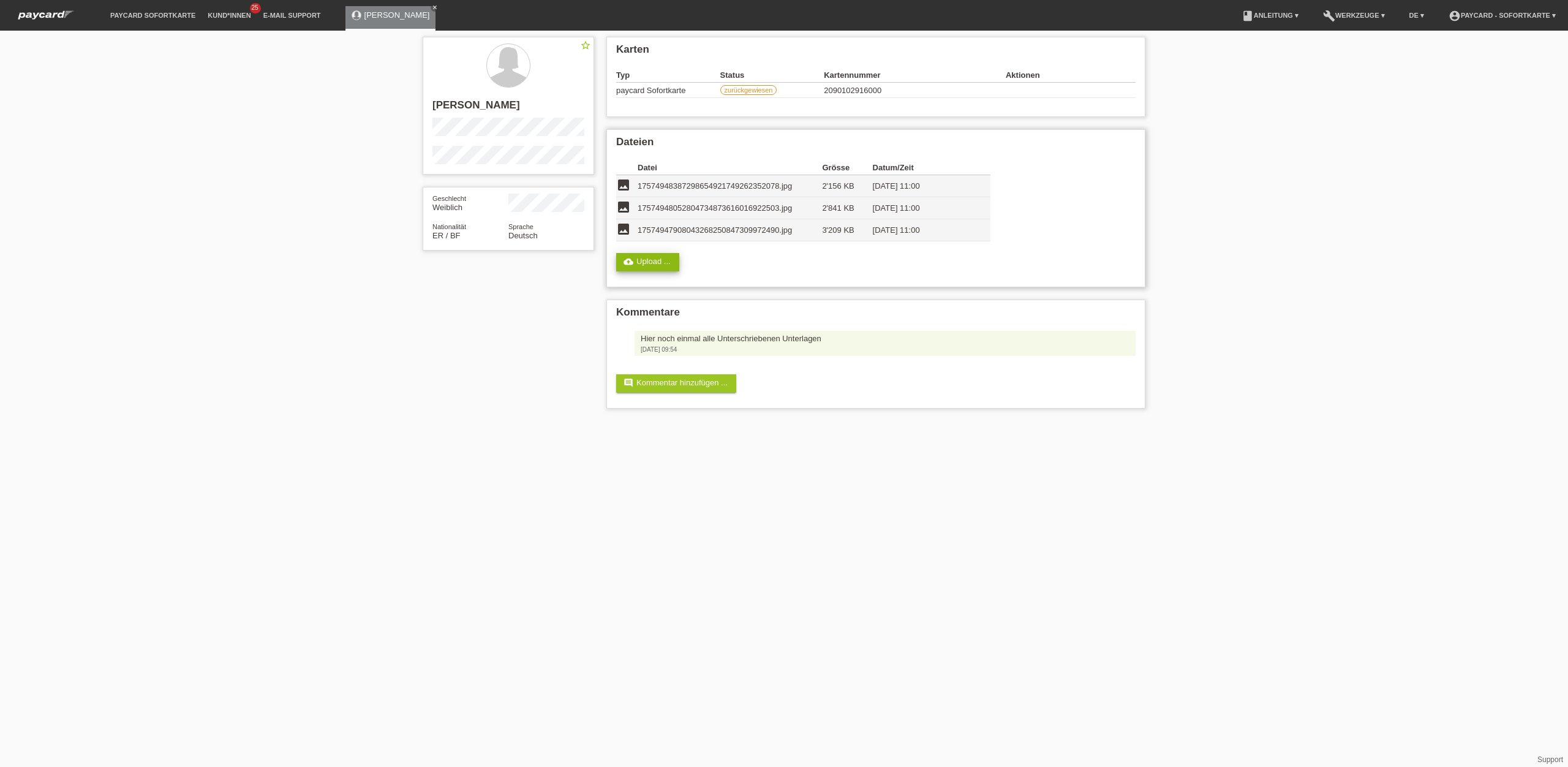
click at [654, 263] on link "cloud_upload Upload ..." at bounding box center [648, 262] width 63 height 19
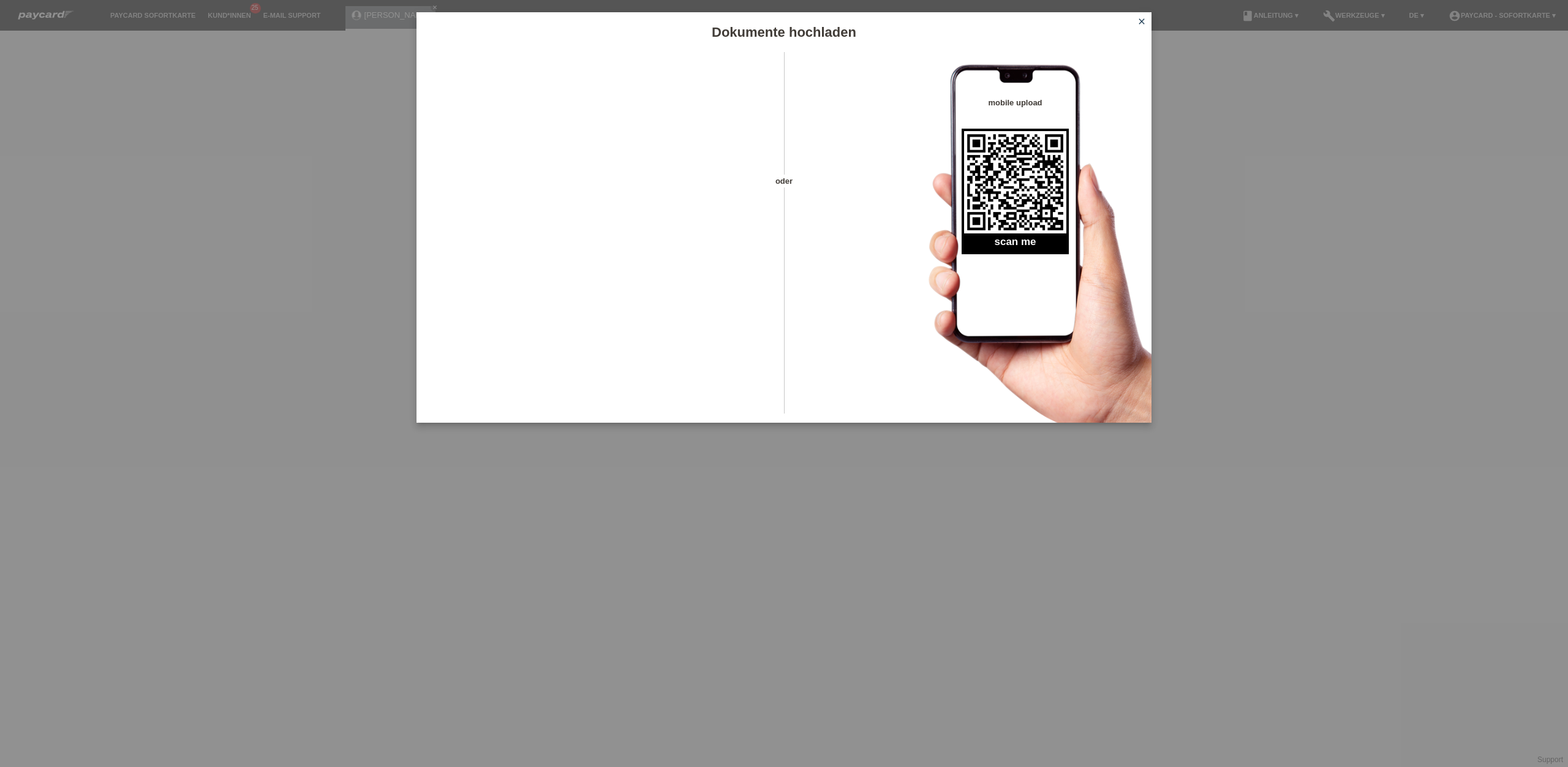
click at [1143, 24] on icon "close" at bounding box center [1141, 21] width 10 height 10
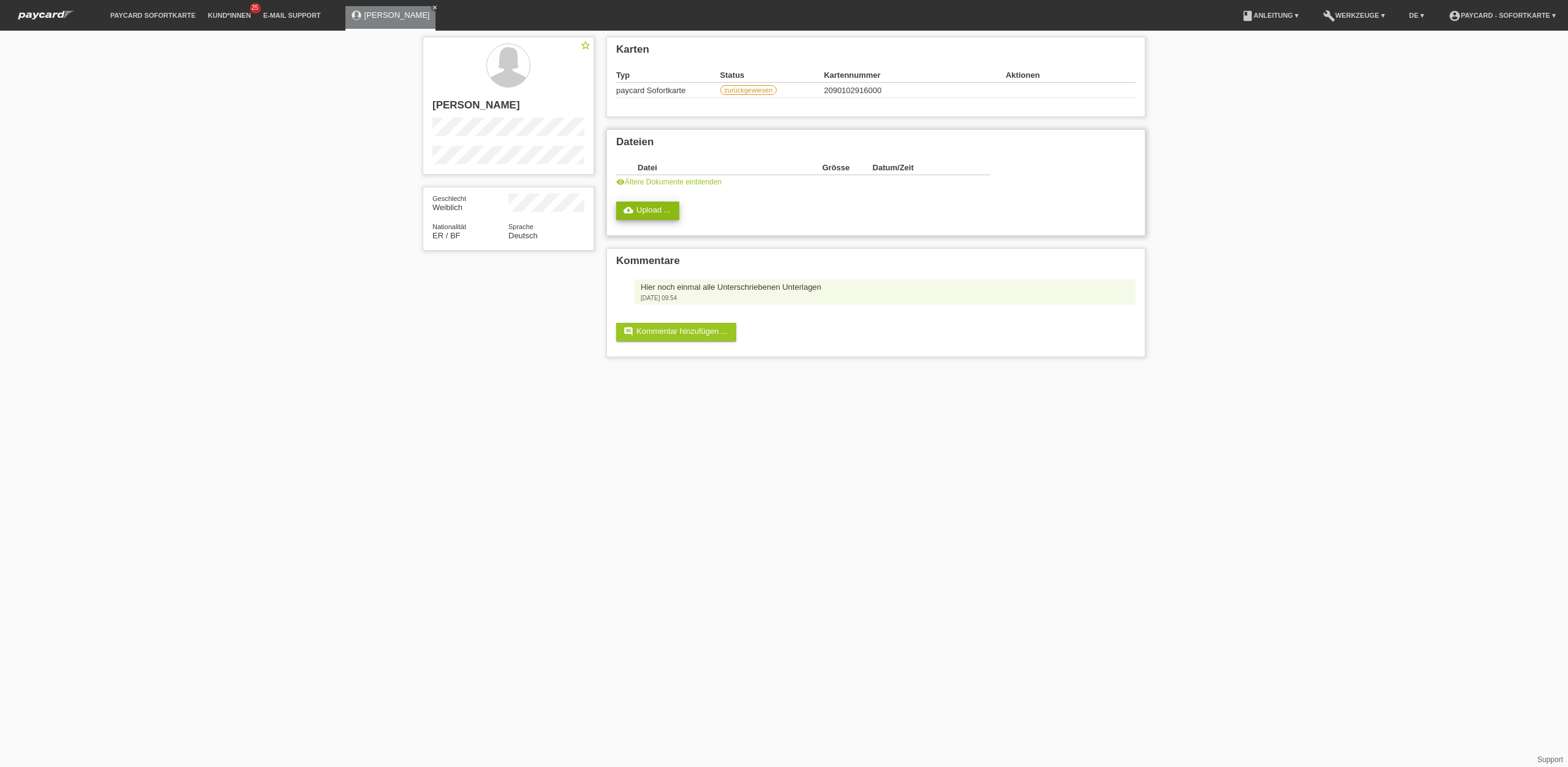
click at [647, 209] on link "cloud_upload Upload ..." at bounding box center [648, 210] width 63 height 19
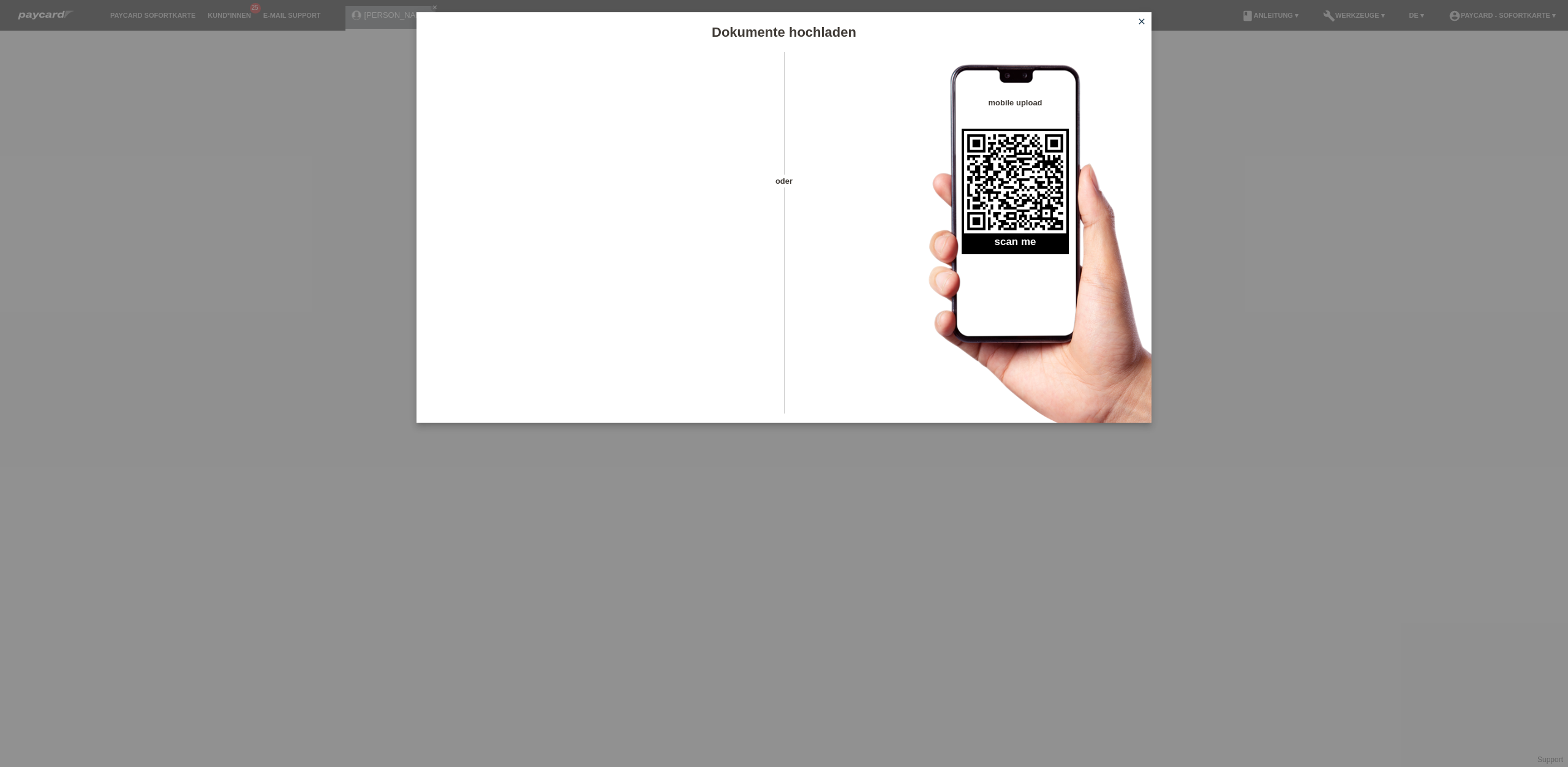
click at [1144, 21] on icon "close" at bounding box center [1141, 21] width 10 height 10
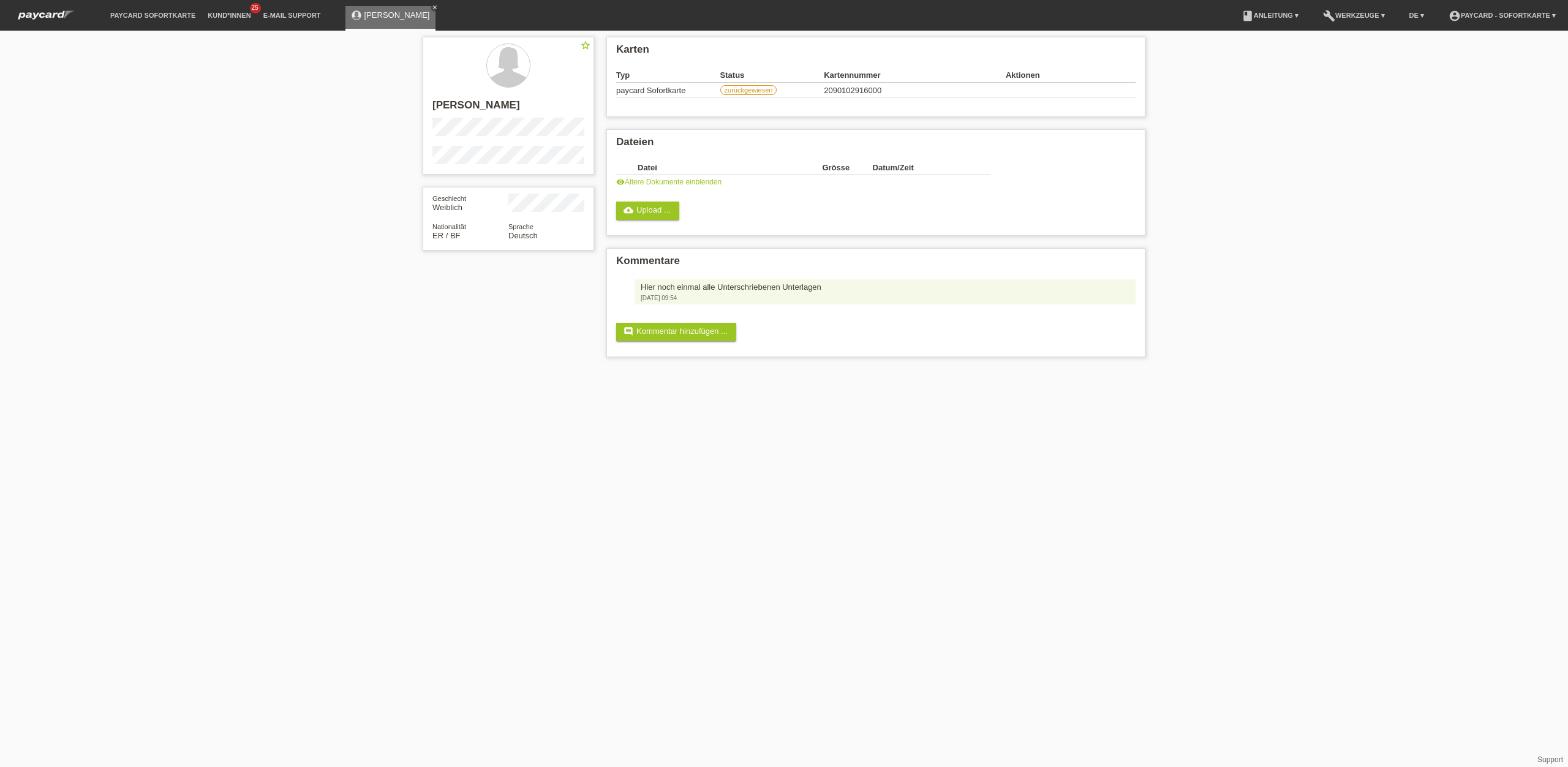
click at [432, 9] on icon "close" at bounding box center [435, 7] width 6 height 6
click at [208, 14] on link "Kund*innen" at bounding box center [229, 15] width 55 height 7
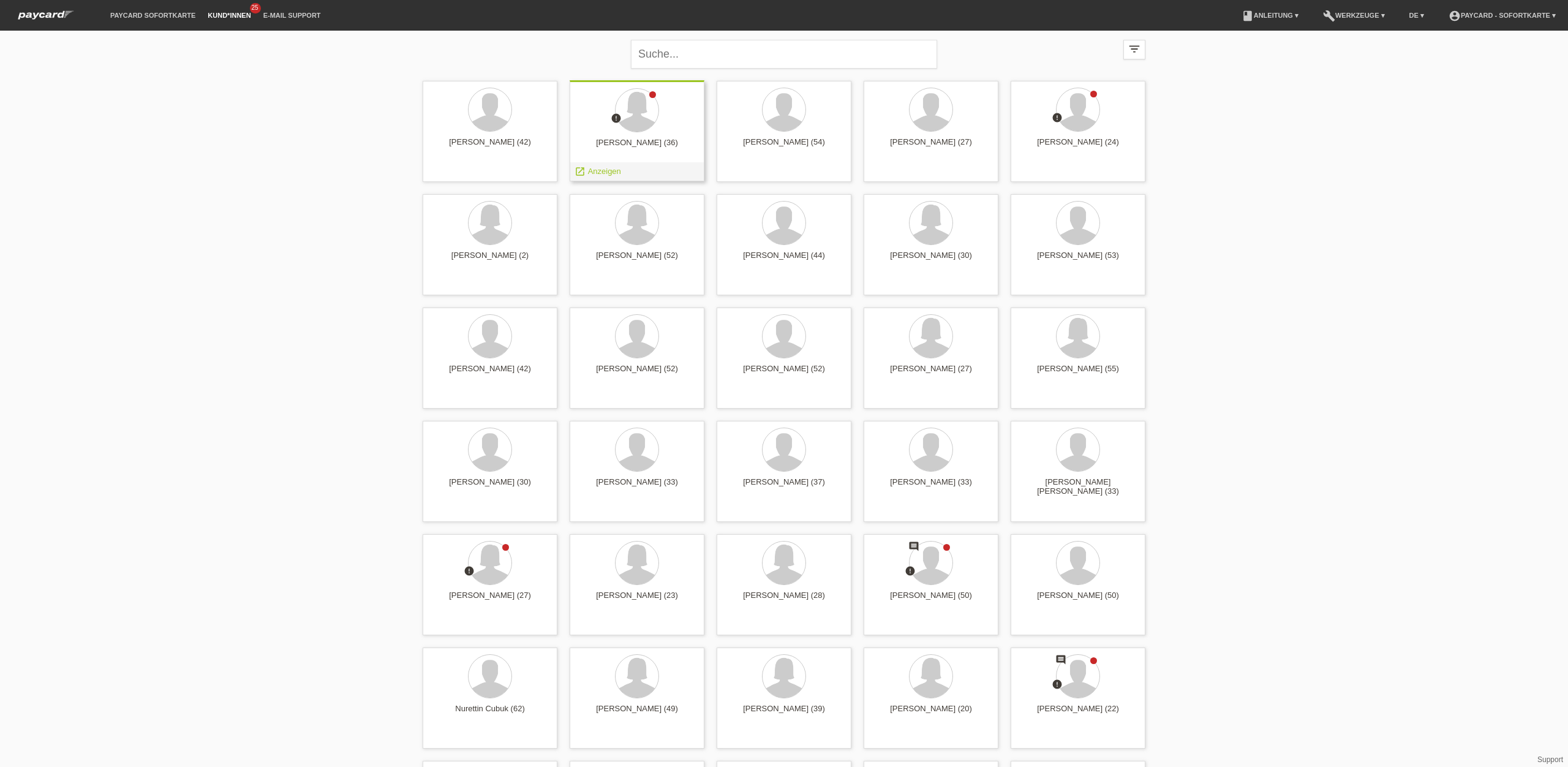
click at [653, 129] on div at bounding box center [637, 111] width 116 height 46
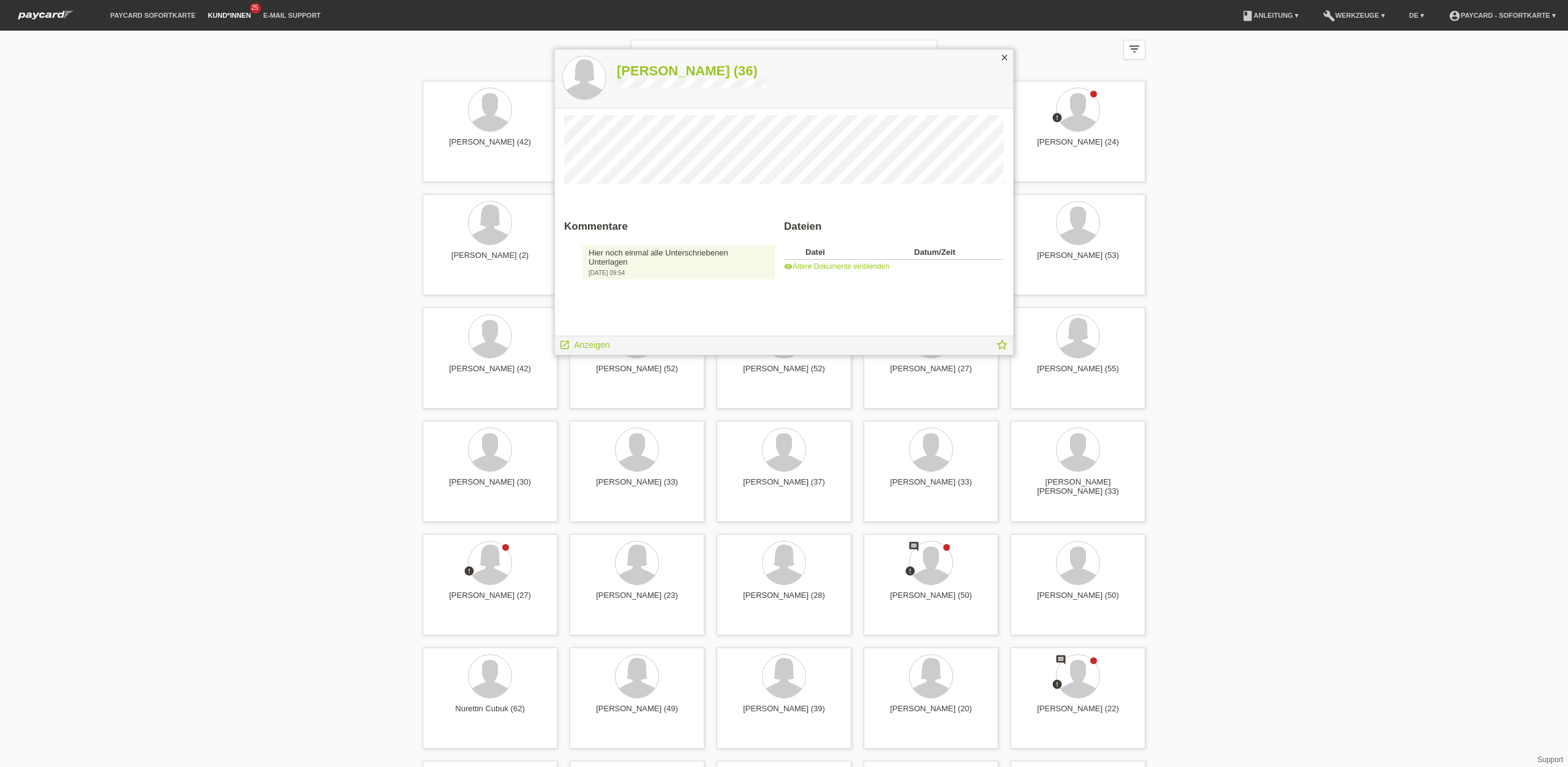
drag, startPoint x: 843, startPoint y: 280, endPoint x: 850, endPoint y: 280, distance: 7.0
click at [850, 280] on div "Kommentare Hier noch einmal alle Unterschriebenen Unterlagen 01.10.2025 09:54 d…" at bounding box center [784, 222] width 458 height 227
click at [603, 345] on span "Anzeigen" at bounding box center [591, 345] width 36 height 10
click at [597, 345] on span "Anzeigen" at bounding box center [591, 345] width 36 height 10
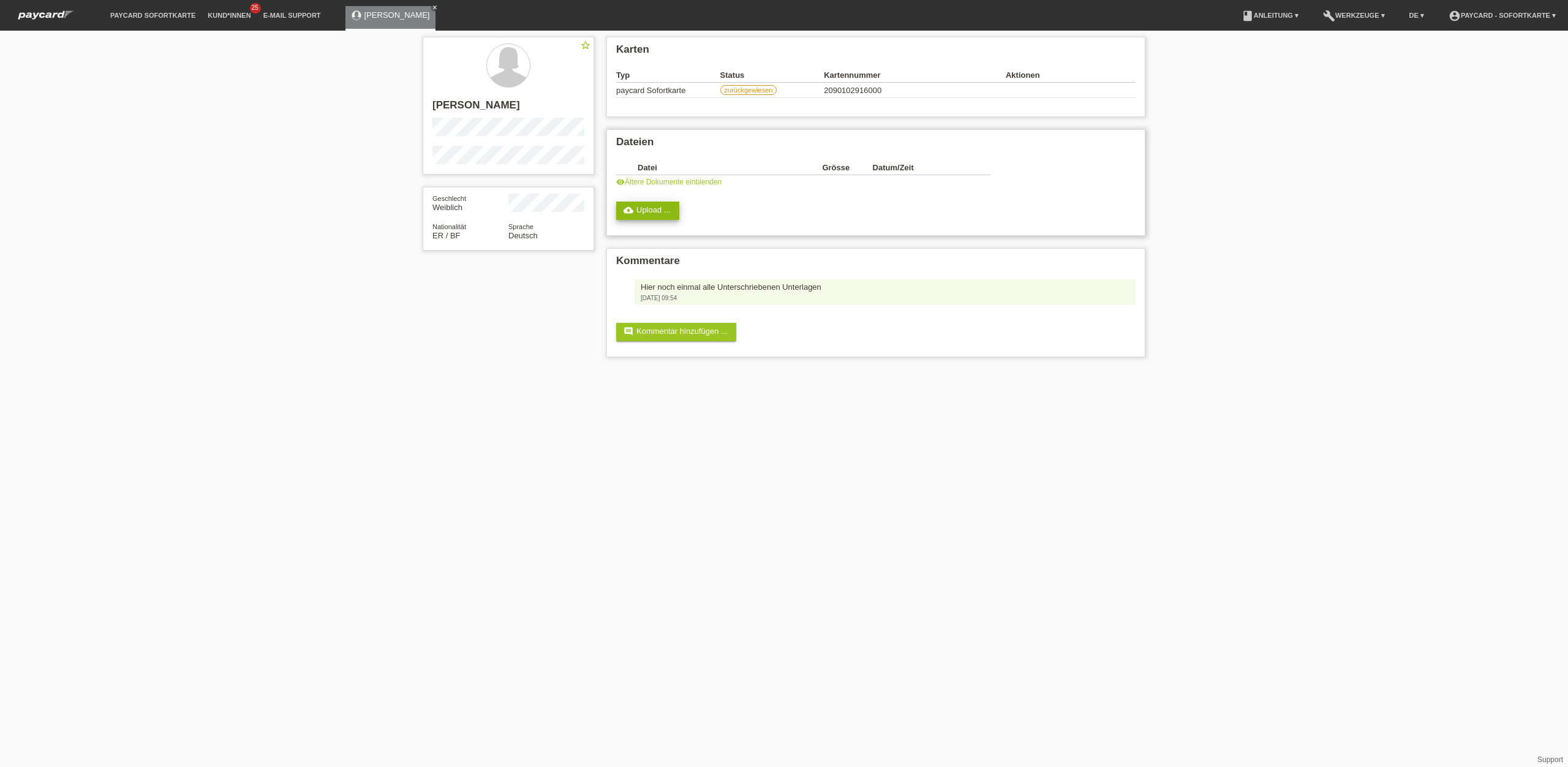
click at [664, 218] on link "cloud_upload Upload ..." at bounding box center [648, 210] width 63 height 19
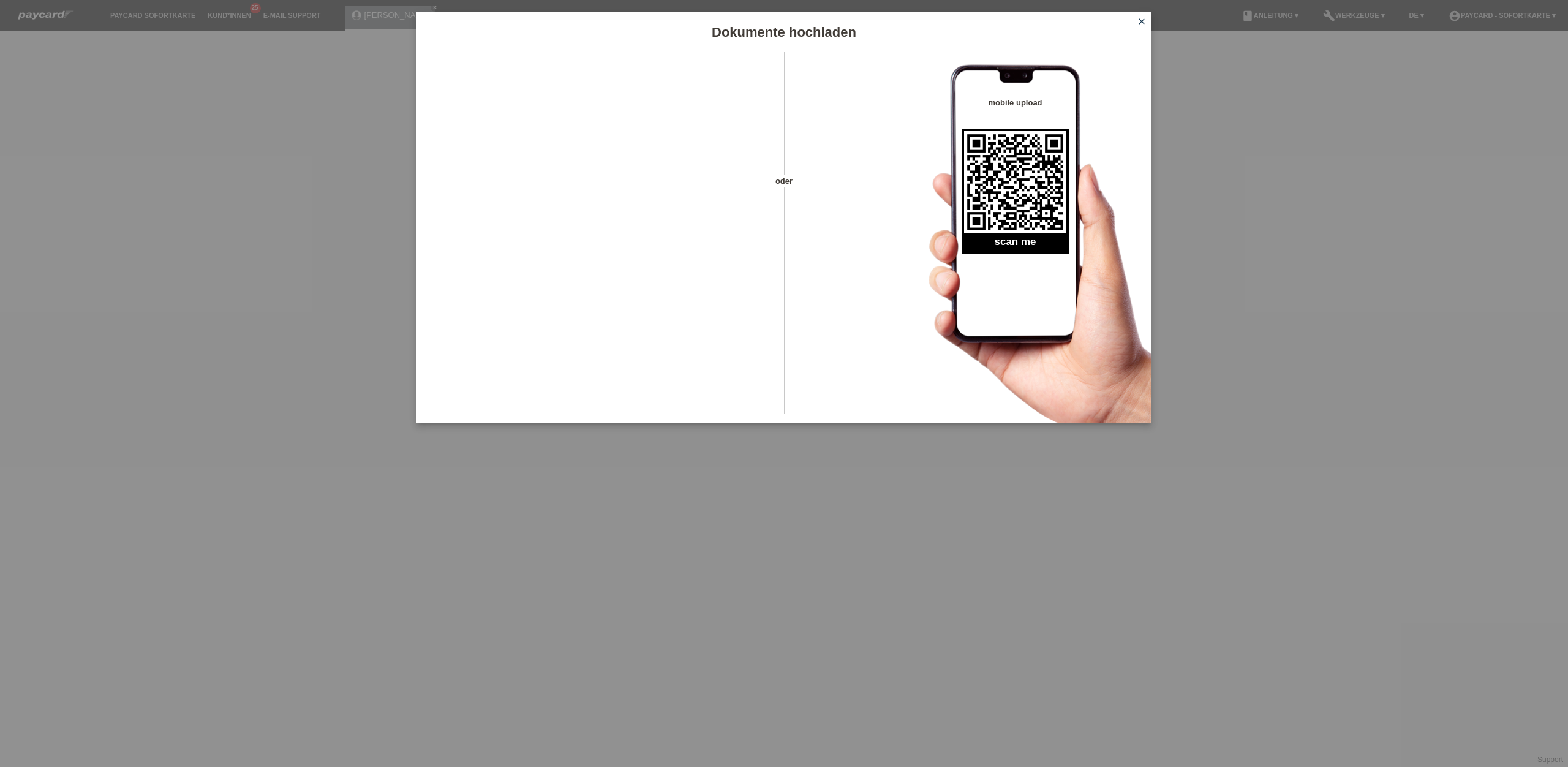
click at [1142, 23] on icon "close" at bounding box center [1141, 21] width 10 height 10
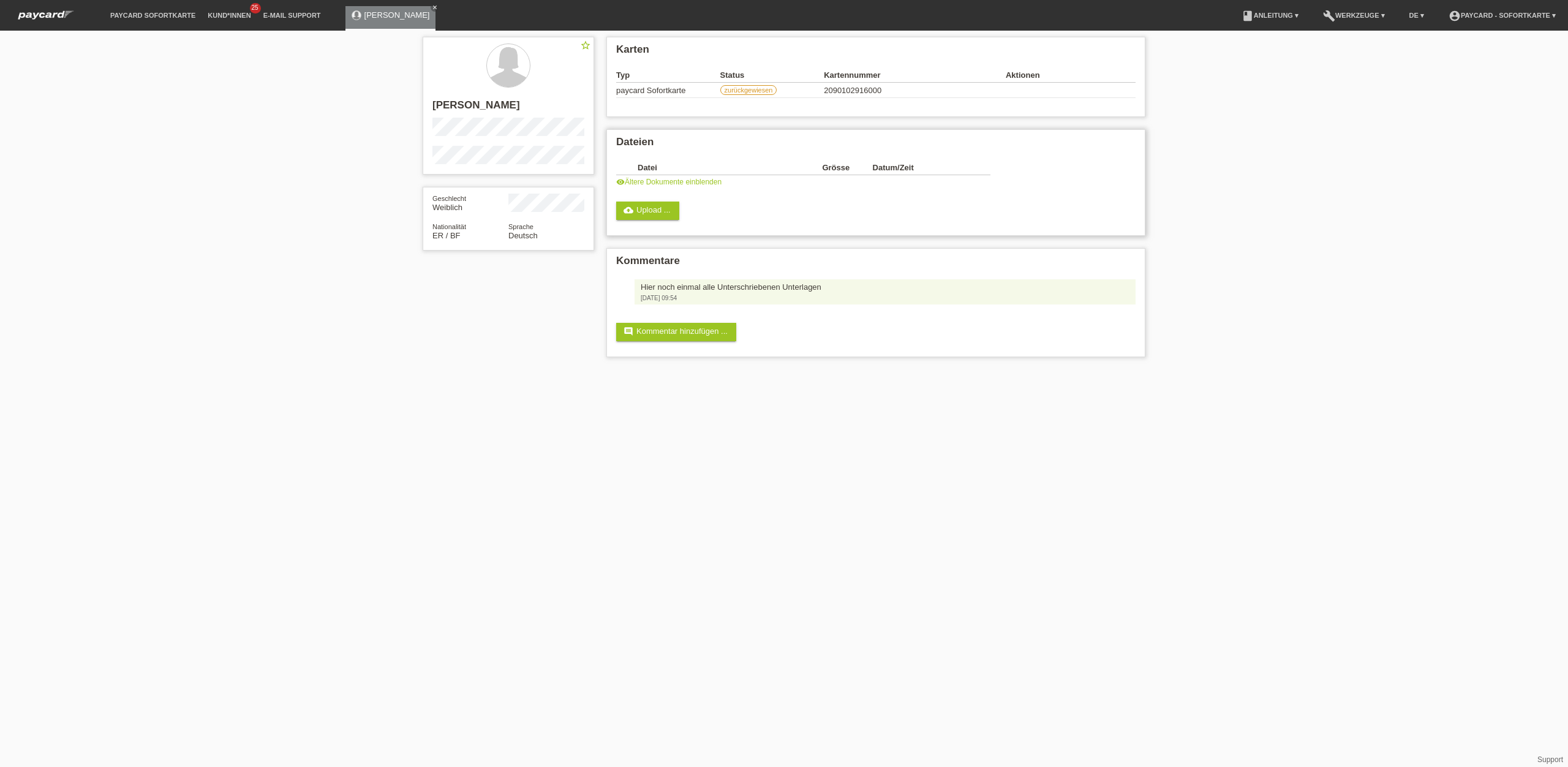
click at [649, 221] on div "Dateien Datei Grösse Datum/Zeit image 17574948387298654921749262352078.jpg 2'15…" at bounding box center [876, 183] width 539 height 107
click at [652, 213] on link "cloud_upload Upload ..." at bounding box center [648, 210] width 63 height 19
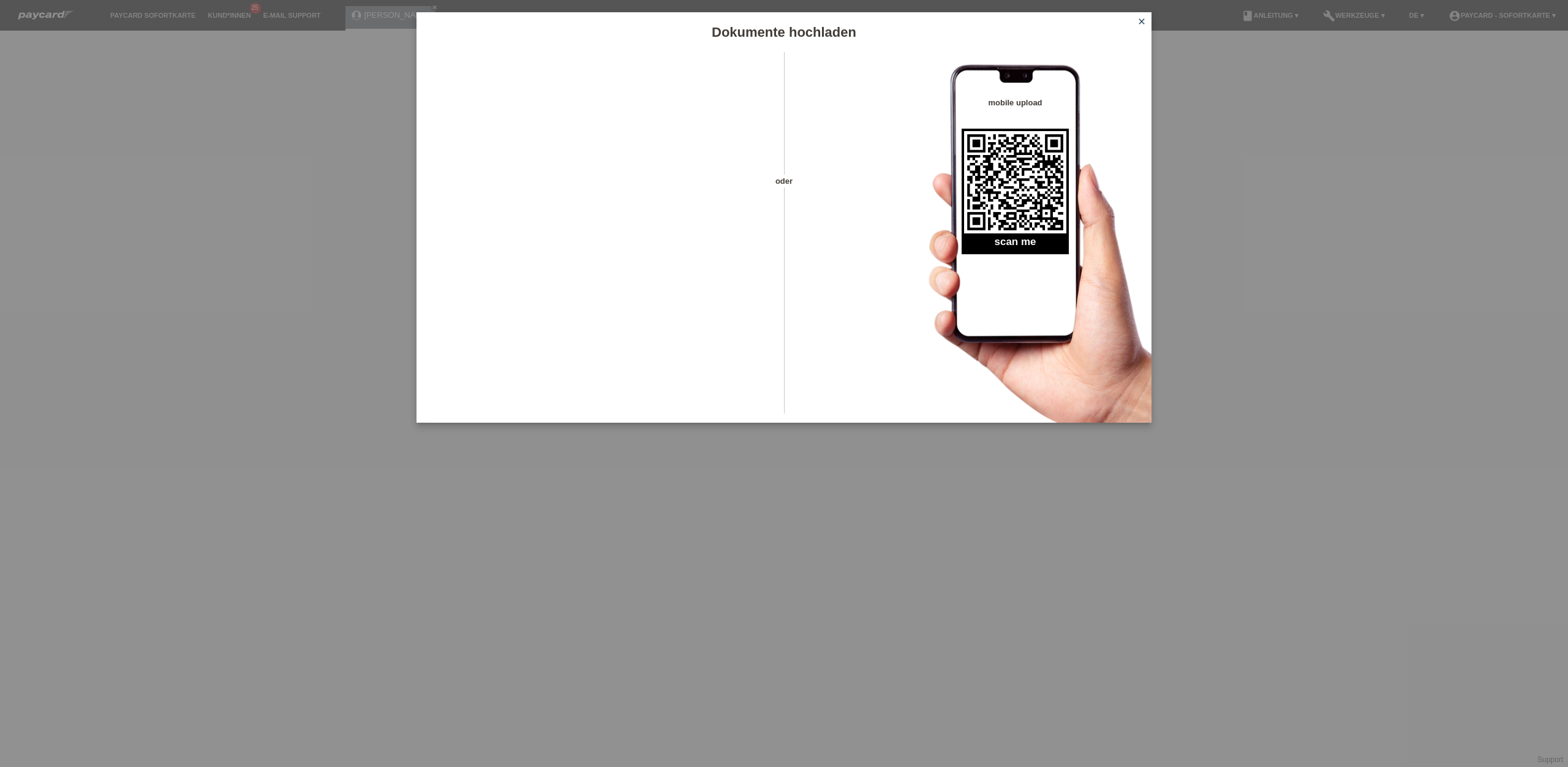
click at [1141, 24] on icon "close" at bounding box center [1141, 21] width 10 height 10
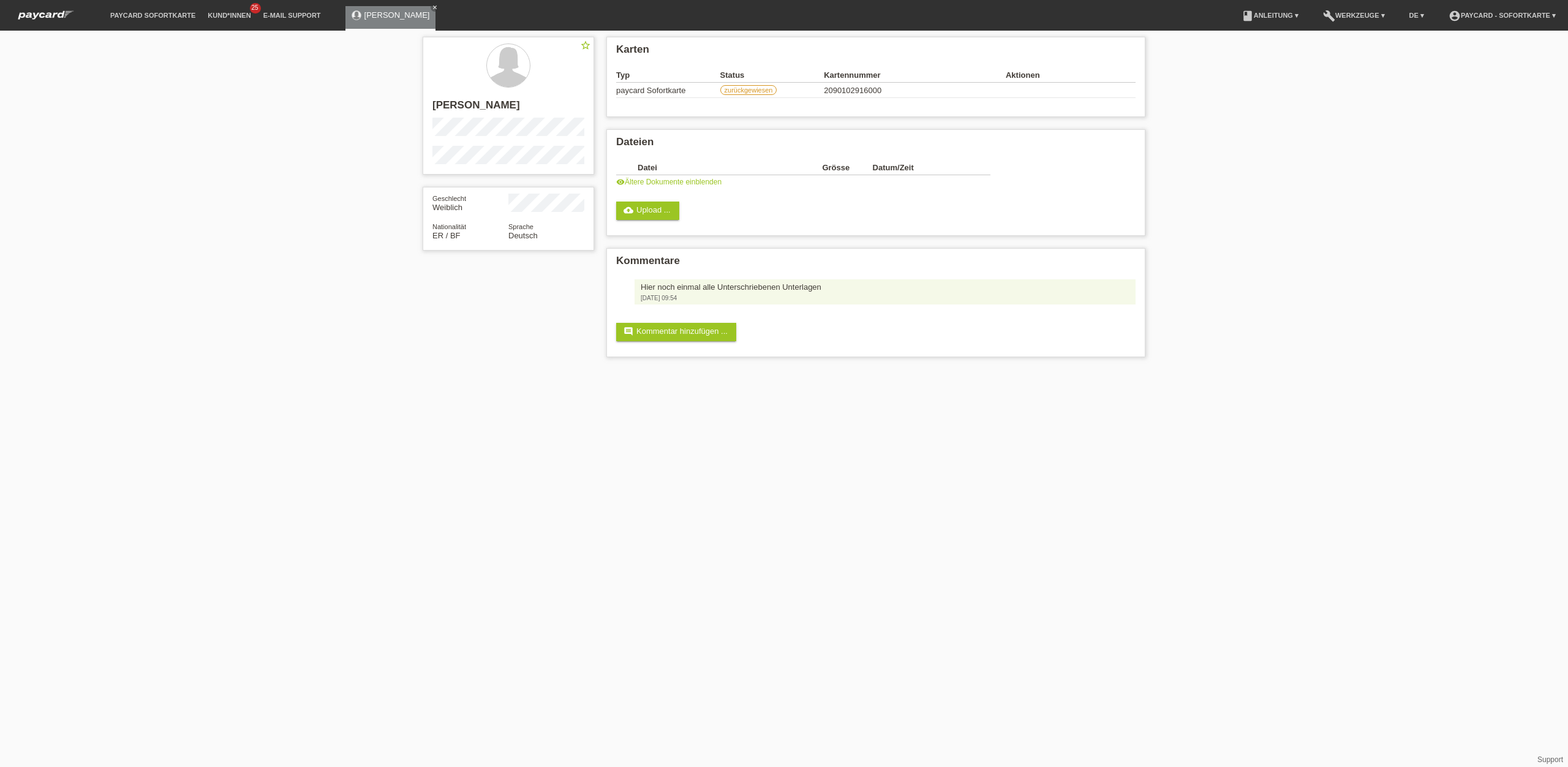
click at [662, 181] on link "visibility Ältere Dokumente einblenden" at bounding box center [669, 182] width 105 height 9
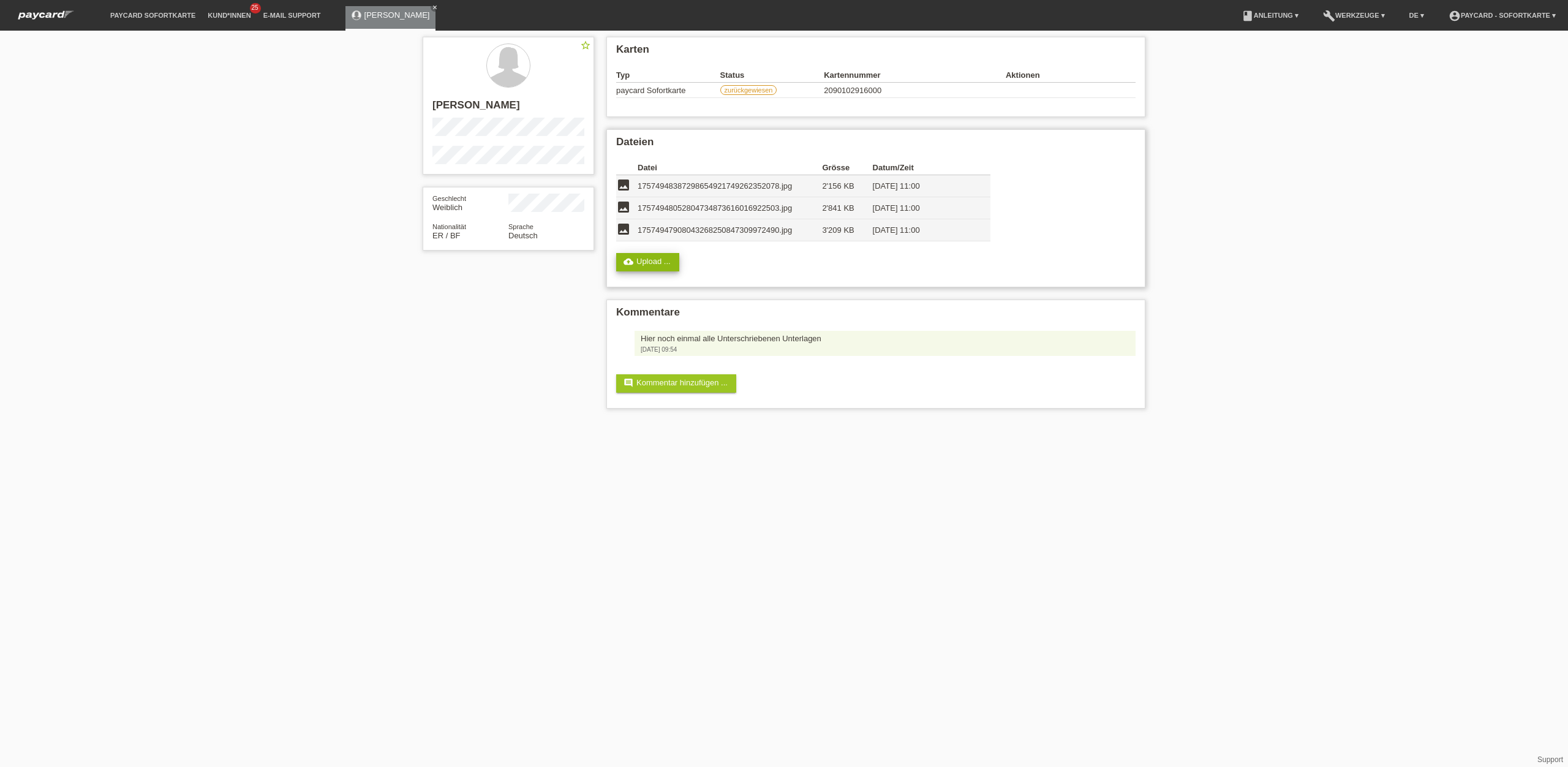
click at [655, 268] on link "cloud_upload Upload ..." at bounding box center [648, 262] width 63 height 19
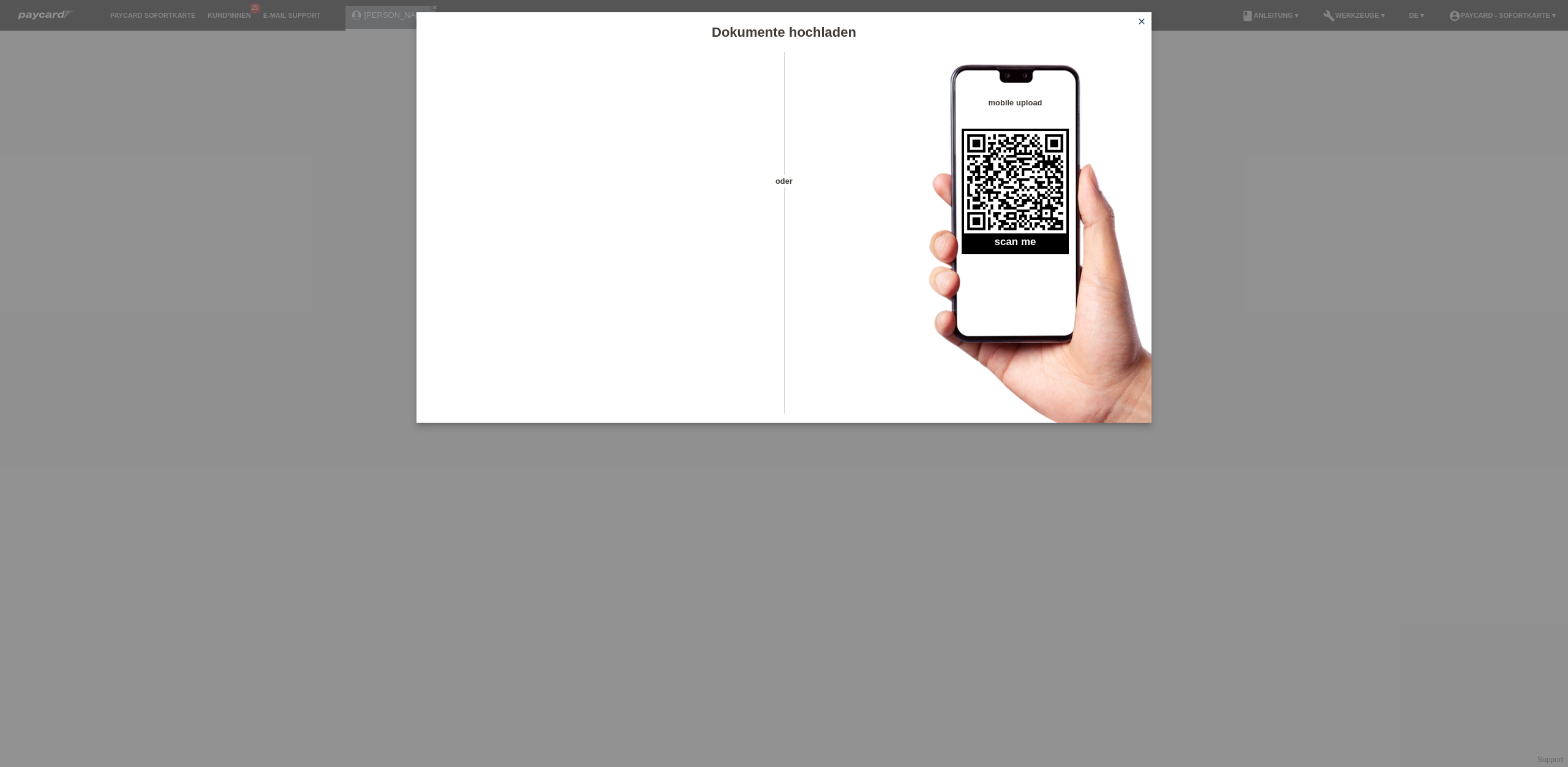
click at [1145, 25] on icon "close" at bounding box center [1141, 21] width 10 height 10
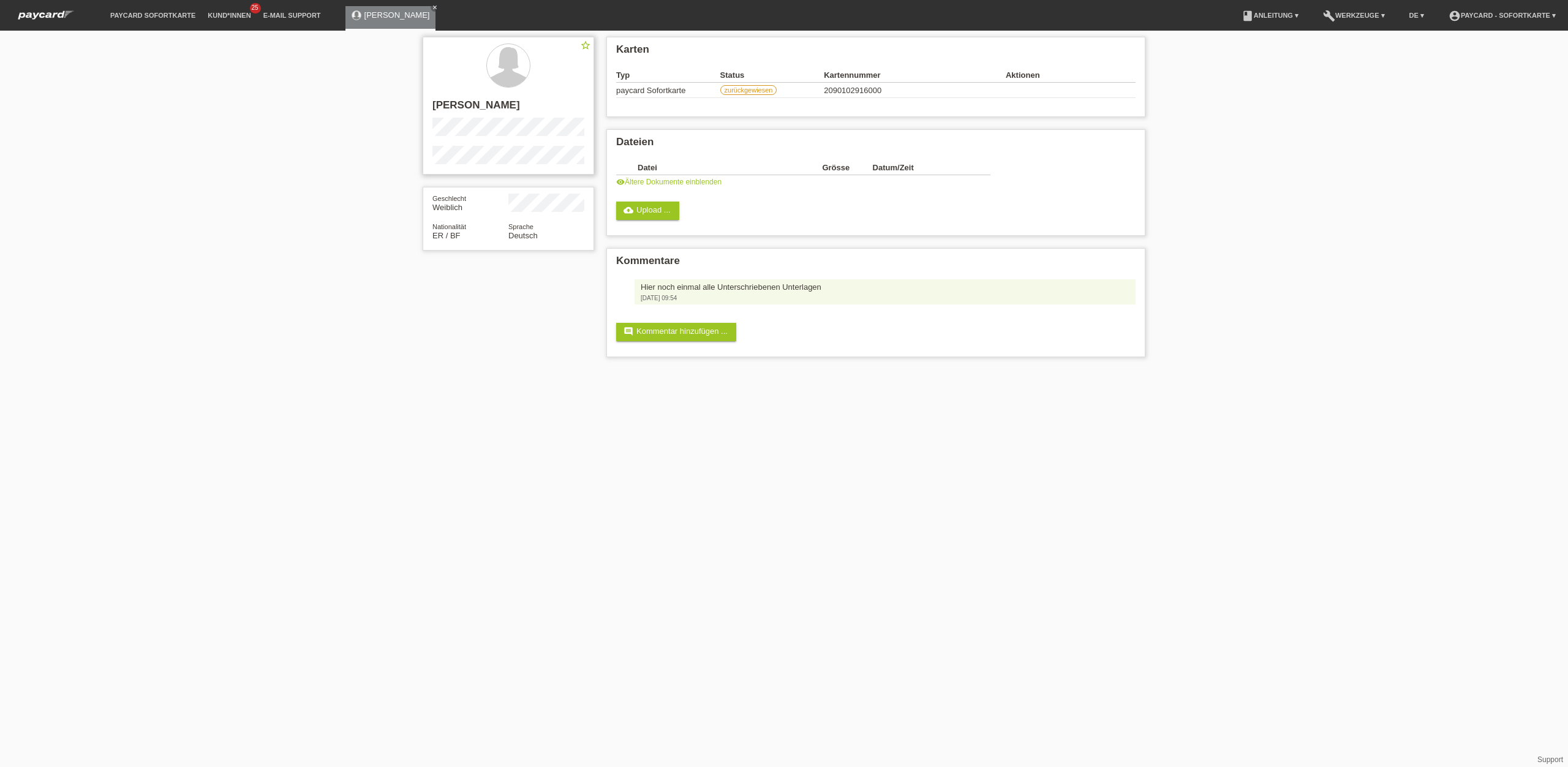
click at [444, 102] on h2 "[PERSON_NAME]" at bounding box center [508, 108] width 152 height 19
click at [439, 104] on h2 "[PERSON_NAME]" at bounding box center [508, 108] width 152 height 19
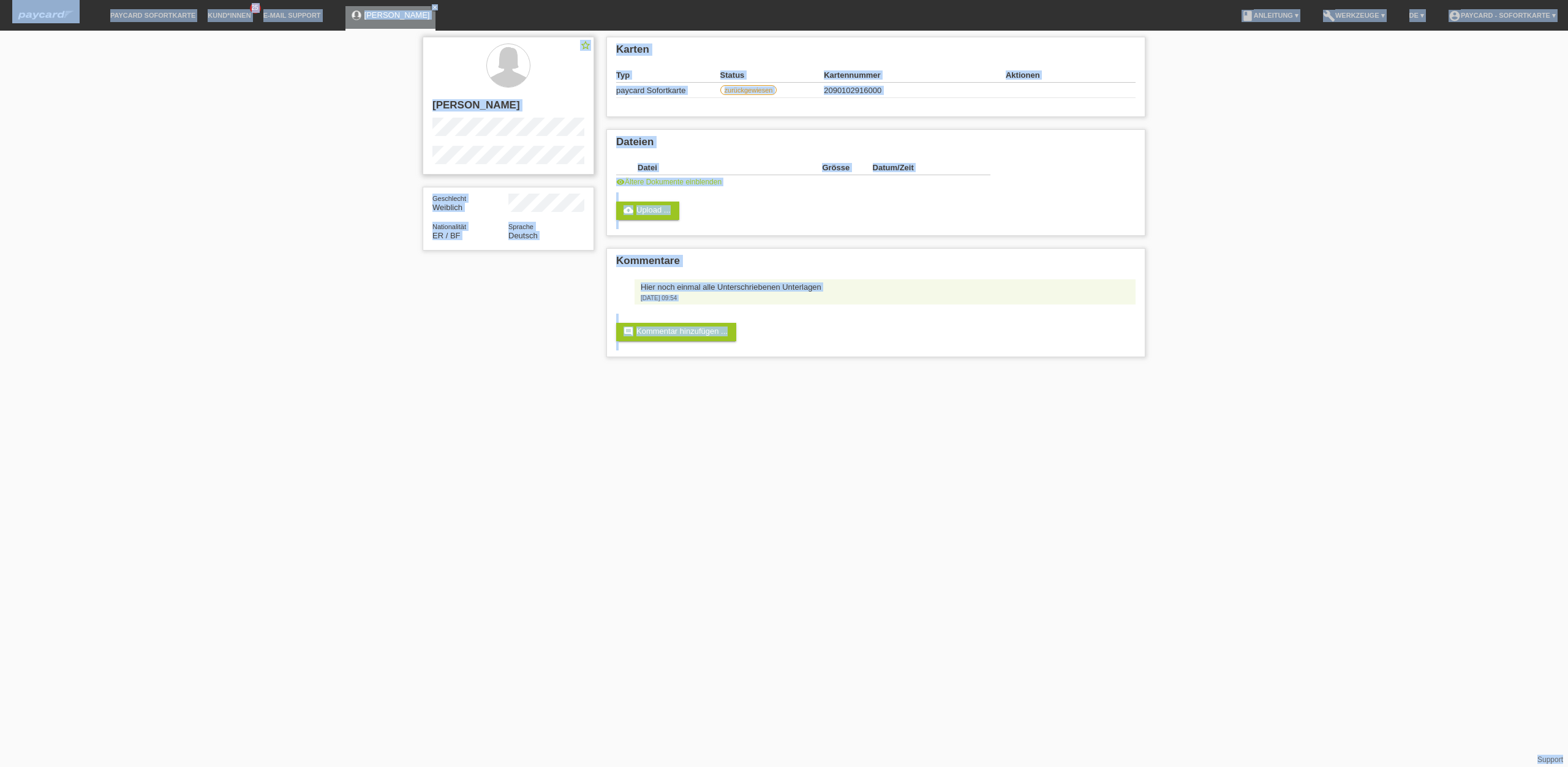
copy body "paycard Sofortkarte Kund*innen 25 E-Mail Support Fatma Abdualqadee close menu a…"
click at [316, 179] on div "star_border Fatma Abdualqadee Geschlecht Weiblich Nationalität ER / BF Sprache …" at bounding box center [784, 200] width 1568 height 339
click at [278, 16] on link "E-Mail Support" at bounding box center [292, 15] width 69 height 7
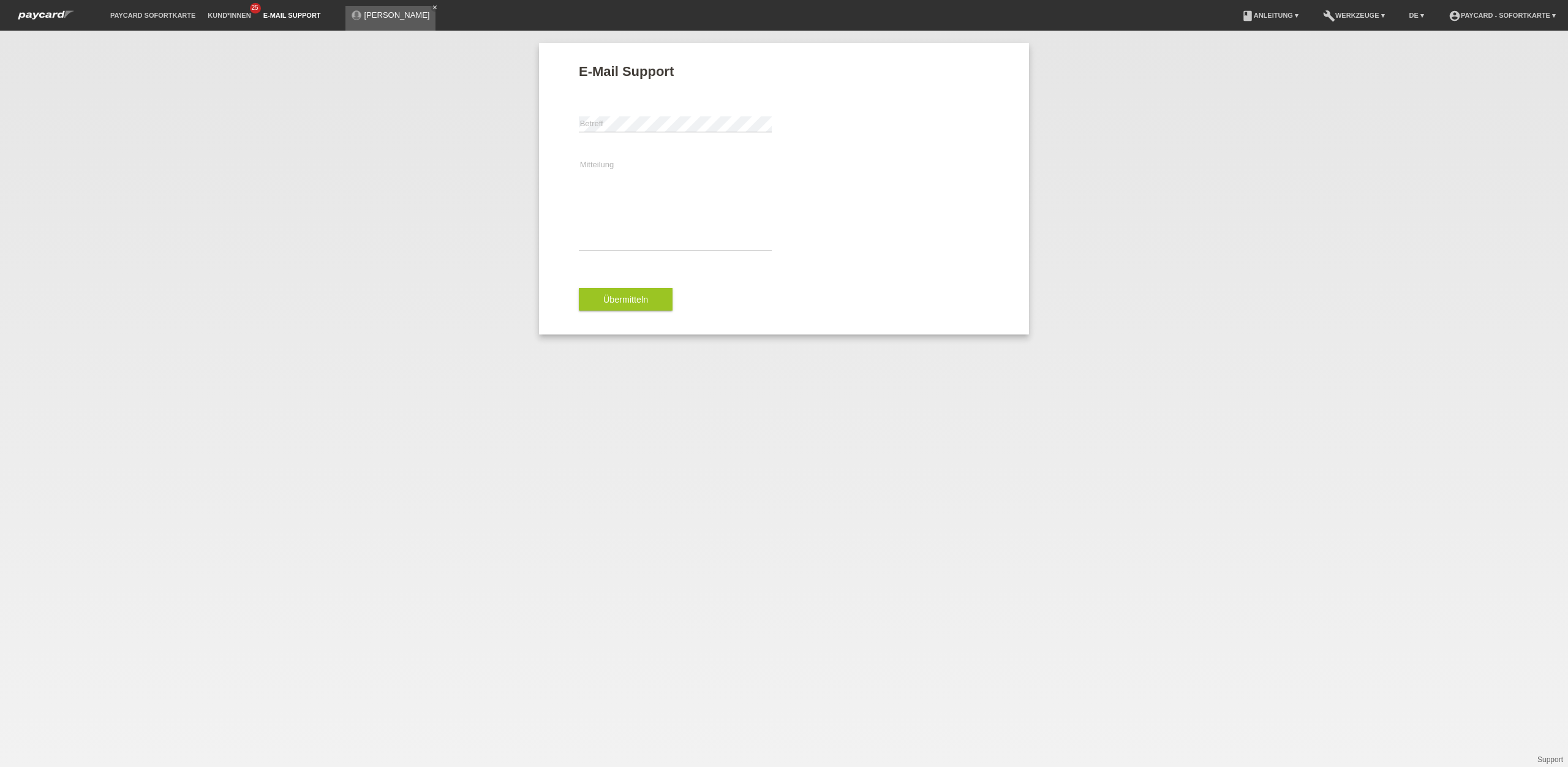
click at [278, 16] on link "E-Mail Support" at bounding box center [292, 15] width 69 height 7
paste textarea "paycard Sofortkartepaycard SofortkarteKund*innen25E-Mail Support Fatma Abdualqa…"
click at [666, 192] on textarea "paycard Sofortkartepaycard SofortkarteKund*innen25E-Mail Support Fatma Abdualqa…" at bounding box center [675, 204] width 193 height 92
click at [658, 201] on textarea "paycard Sofortkartepaycard SofortkarteKund*innen25E-Mail Support Fatma Abdualqa…" at bounding box center [675, 204] width 193 height 92
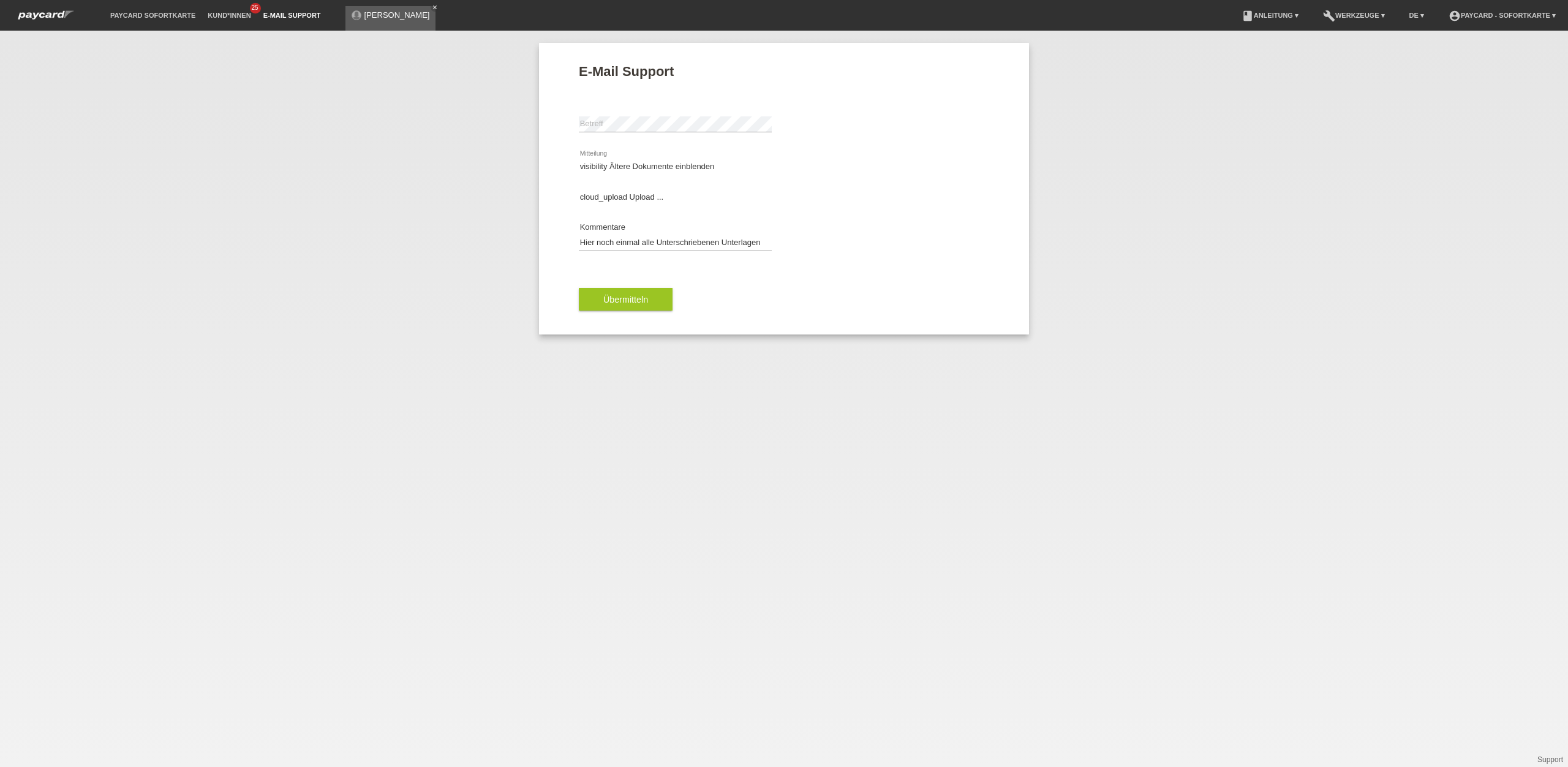
click at [783, 207] on div "paycard Sofortkartepaycard SofortkarteKund*innen25E-Mail Support Fatma Abdualqa…" at bounding box center [784, 204] width 410 height 119
click at [688, 199] on textarea "paycard Sofortkartepaycard SofortkarteKund*innen25E-Mail Support Fatma Abdualqa…" at bounding box center [675, 204] width 193 height 92
type textarea "paycard Sofortkartepaycard SofortkarteKund*innen25E-Mail Support Fatma Abdualqa…"
click at [295, 16] on link "E-Mail Support" at bounding box center [292, 15] width 69 height 7
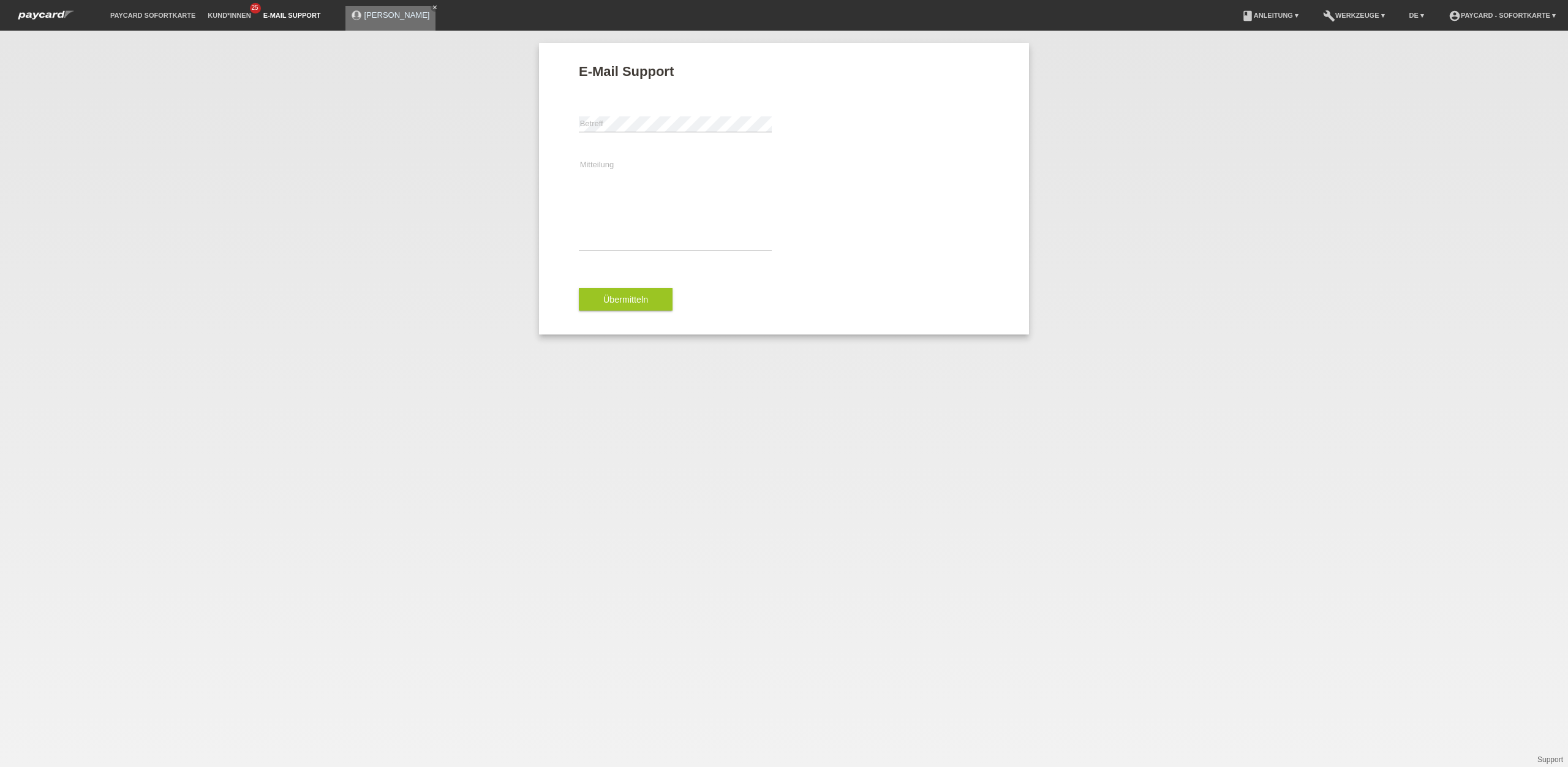
click at [432, 9] on icon "close" at bounding box center [435, 7] width 6 height 6
click at [320, 23] on nav "paycard Sofortkarte Kund*innen 25 E-Mail Support menu account_circle" at bounding box center [784, 15] width 1568 height 31
click at [283, 18] on link "E-Mail Support" at bounding box center [292, 15] width 69 height 7
click at [663, 205] on textarea "Mitteilung" at bounding box center [675, 204] width 193 height 92
click at [1362, 12] on link "build Werkzeuge ▾" at bounding box center [1354, 15] width 74 height 7
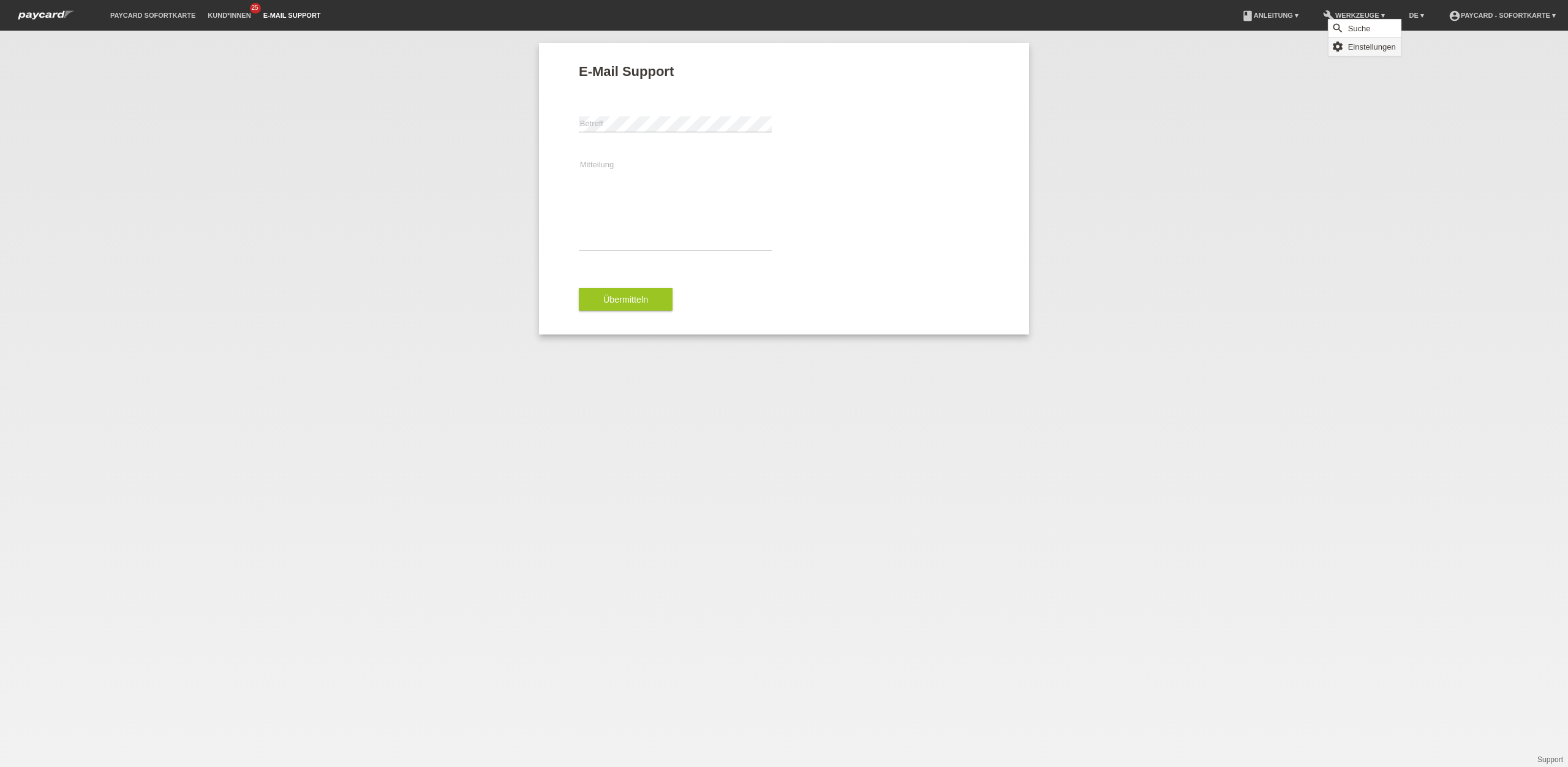
click at [1360, 52] on span "Einstellungen" at bounding box center [1373, 47] width 52 height 15
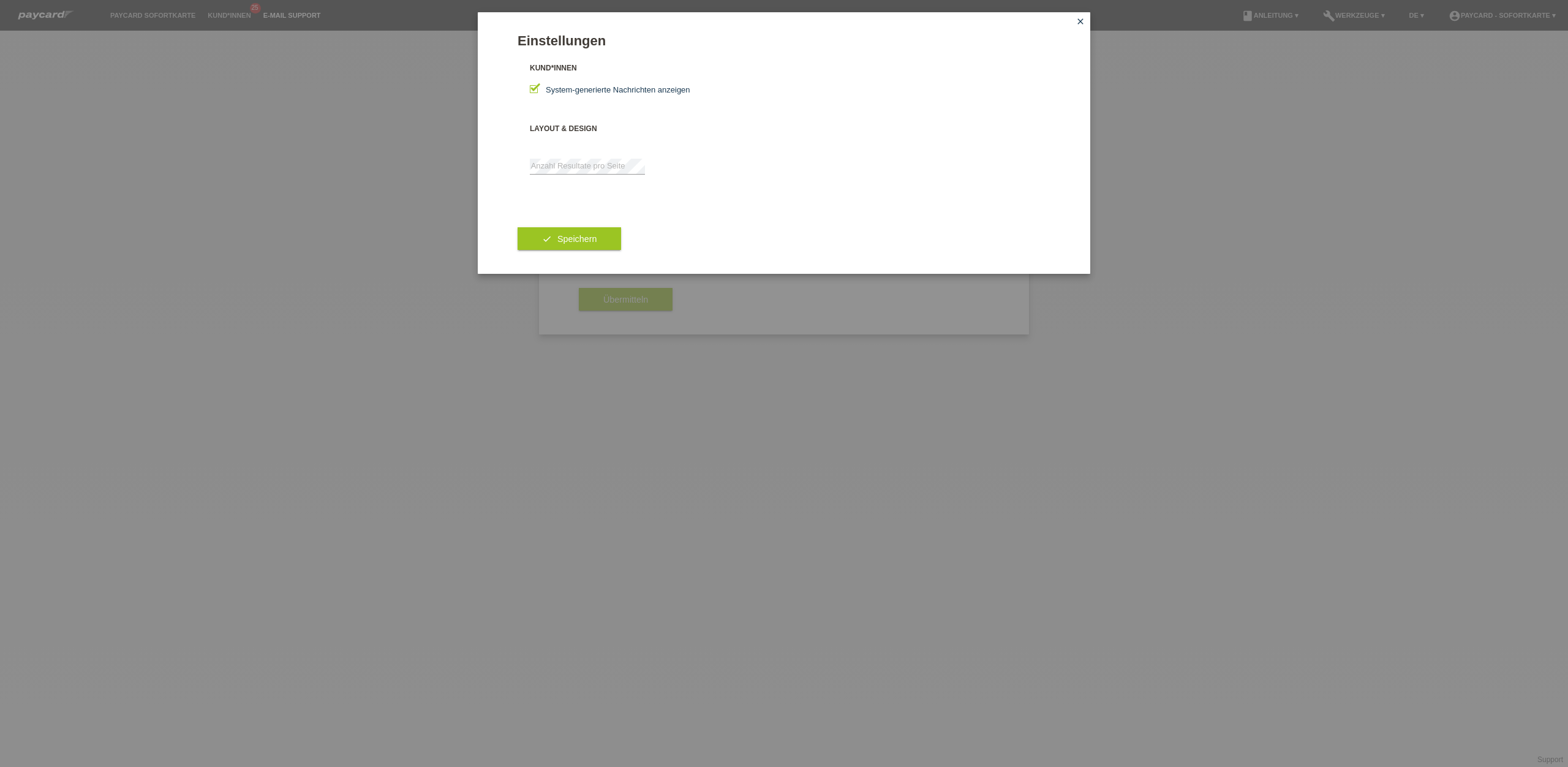
drag, startPoint x: 567, startPoint y: 242, endPoint x: 575, endPoint y: 242, distance: 8.0
click at [569, 242] on span "Speichern" at bounding box center [577, 239] width 40 height 10
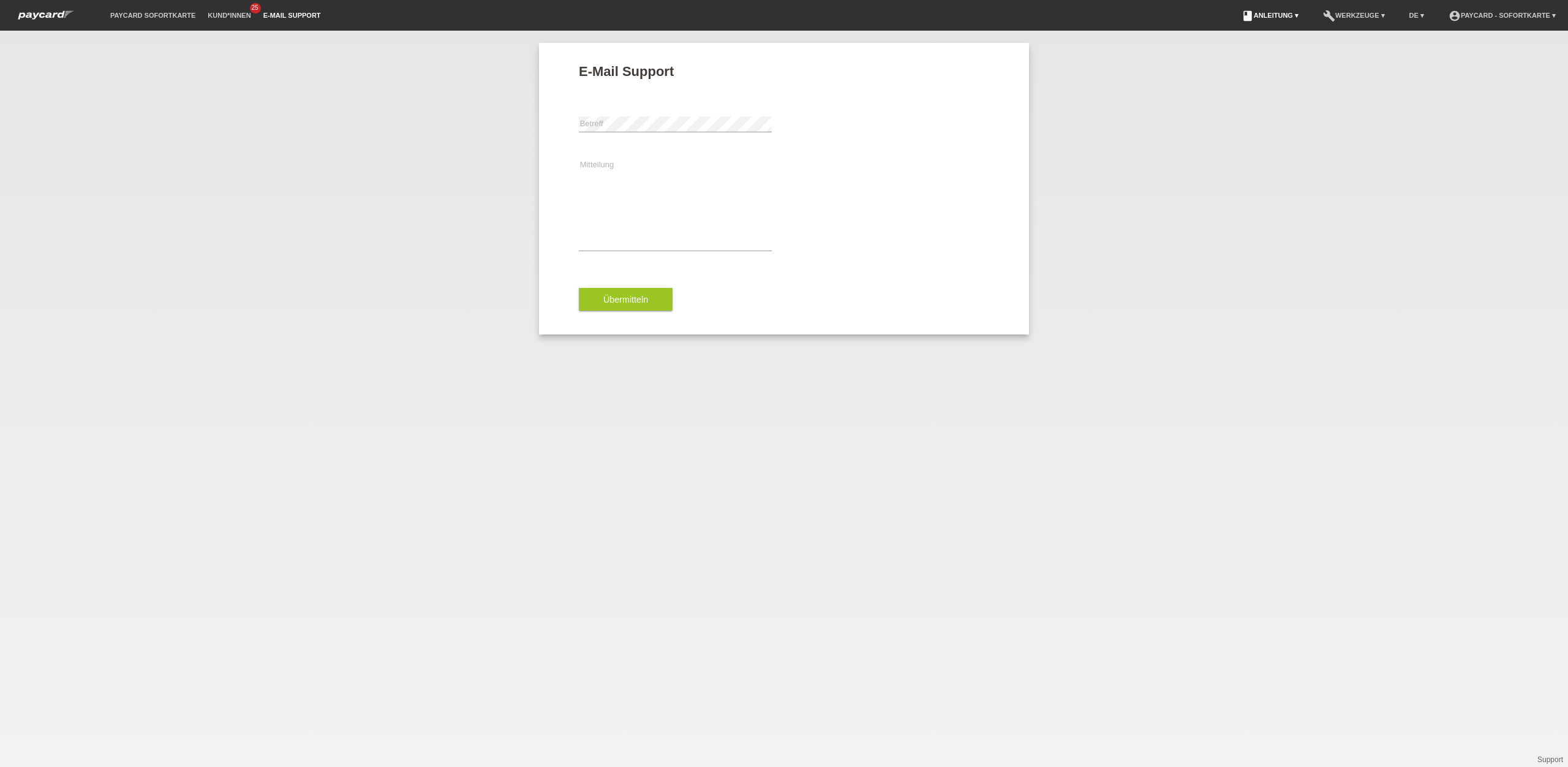
click at [1277, 17] on link "book Anleitung ▾" at bounding box center [1270, 15] width 69 height 7
click at [1512, 14] on link "account_circle paycard - Sofortkarte ▾" at bounding box center [1503, 15] width 120 height 7
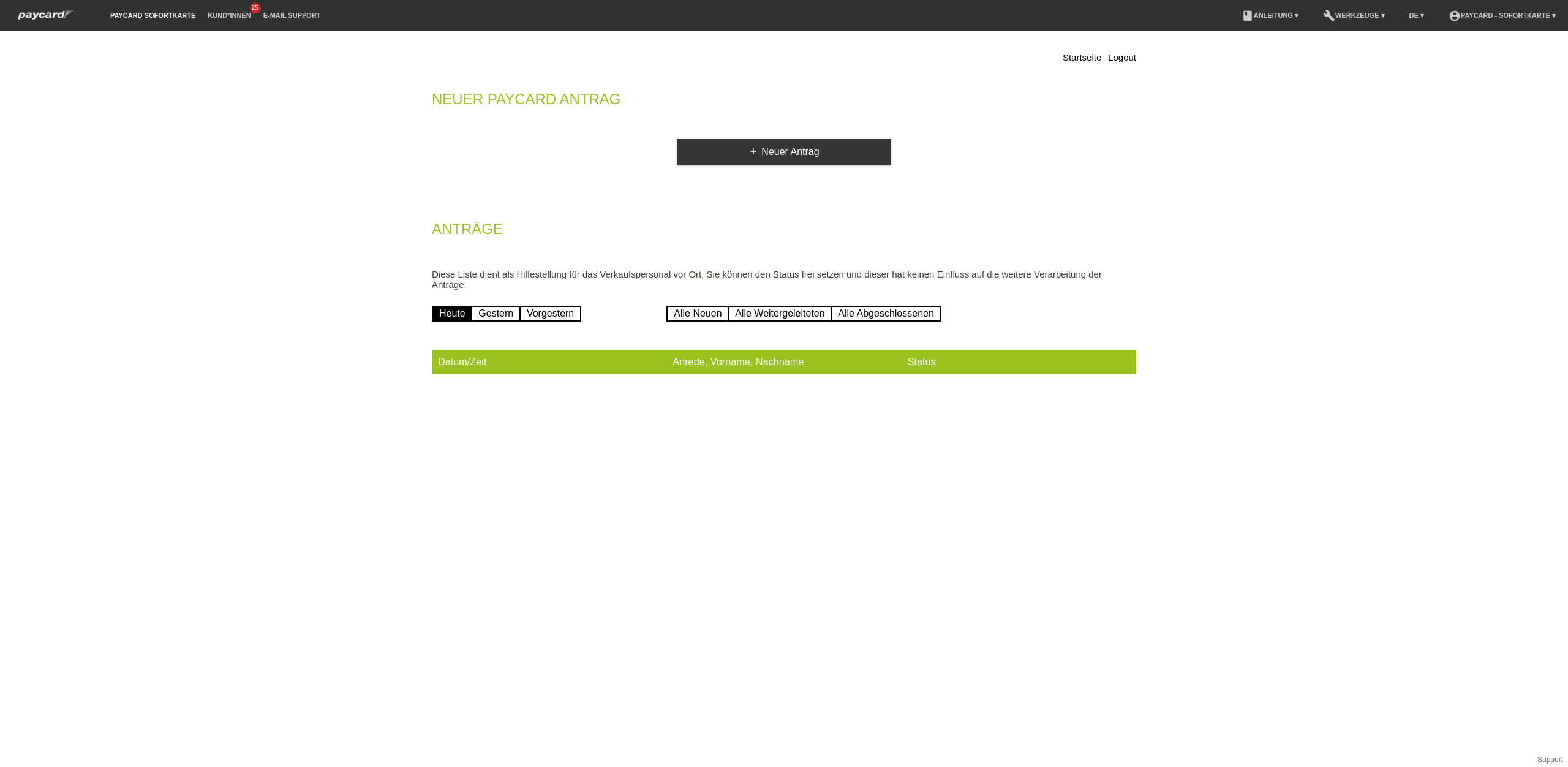
click at [1552, 763] on link "Support" at bounding box center [1550, 760] width 26 height 9
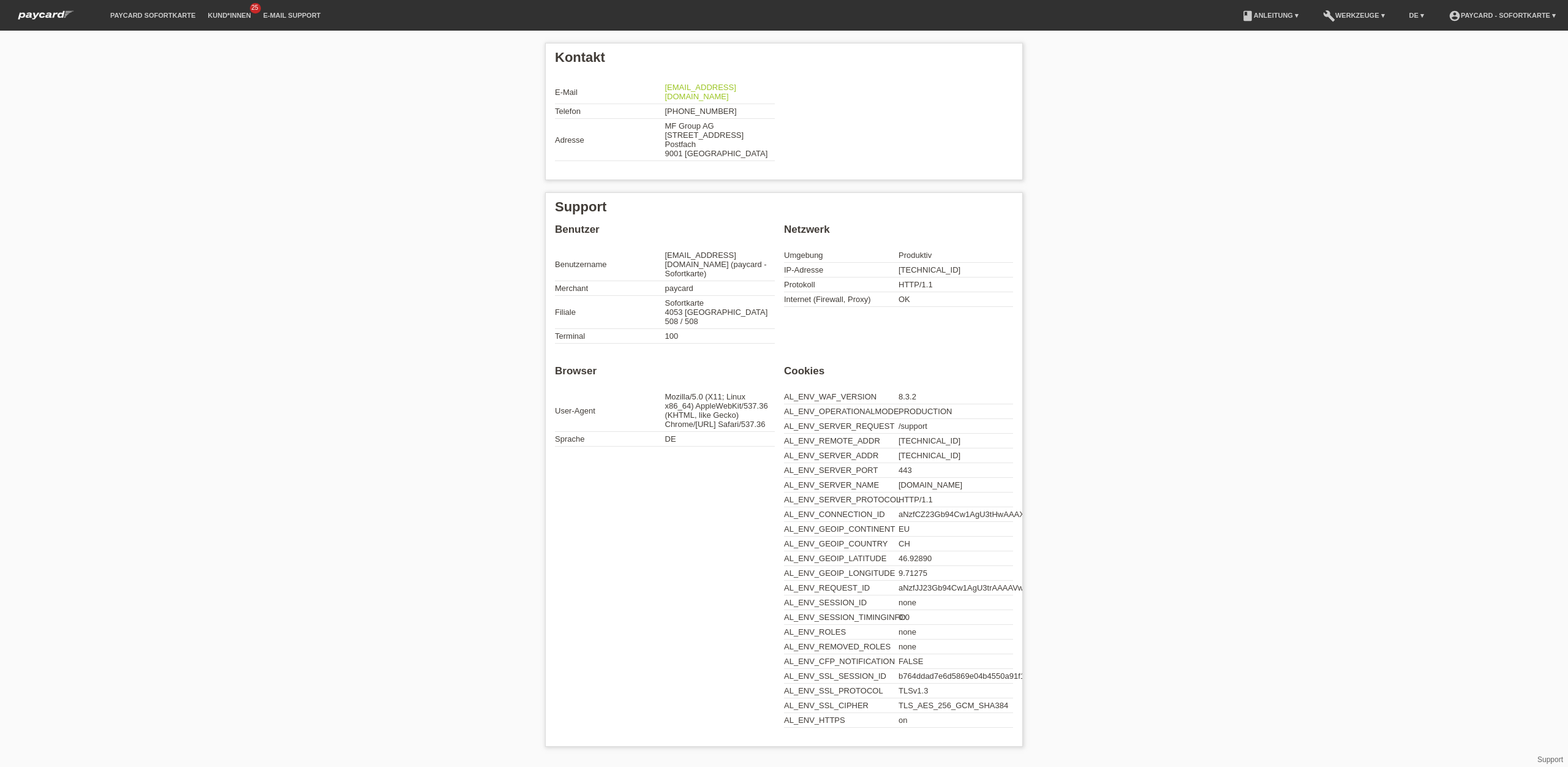
click at [54, 11] on img at bounding box center [45, 15] width 67 height 13
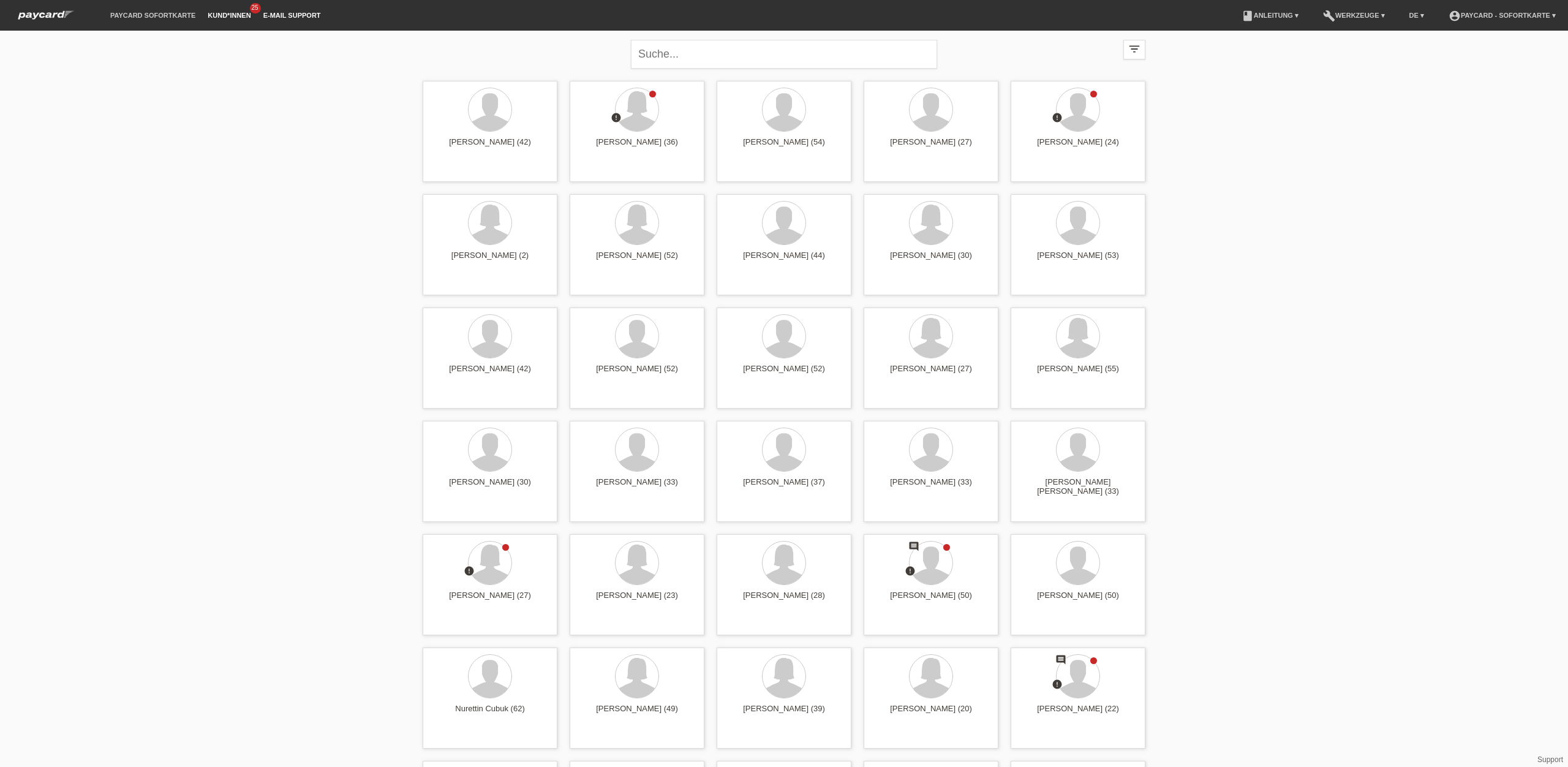
click at [300, 16] on link "E-Mail Support" at bounding box center [292, 15] width 69 height 7
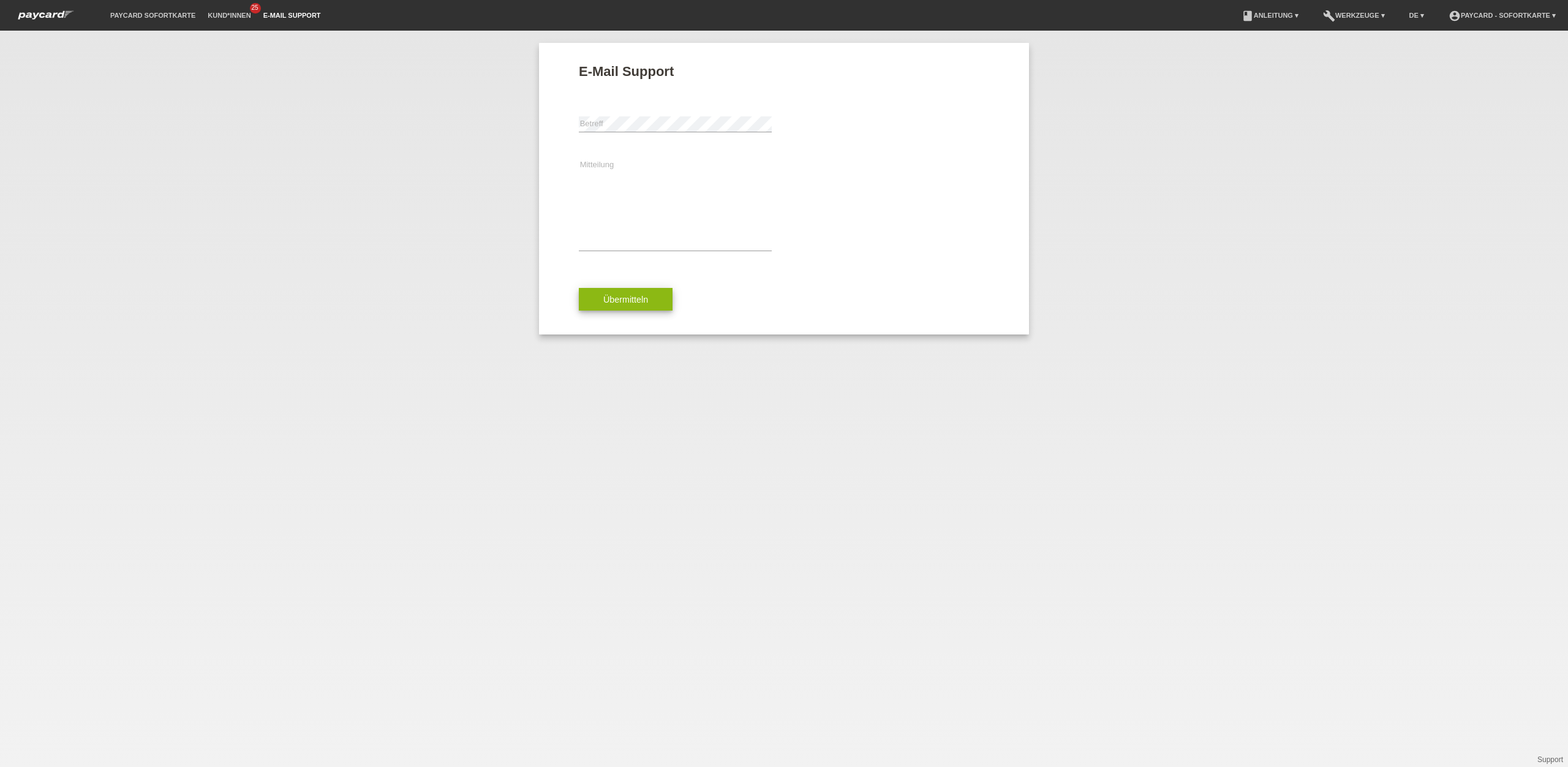
click at [642, 299] on span "Übermitteln" at bounding box center [625, 300] width 44 height 10
click at [647, 133] on div "Bitte geben Sie den Betreff ein! Mind. 3 Zeichen" at bounding box center [675, 136] width 193 height 6
click at [767, 126] on icon "error" at bounding box center [767, 125] width 10 height 10
